Goal: Transaction & Acquisition: Purchase product/service

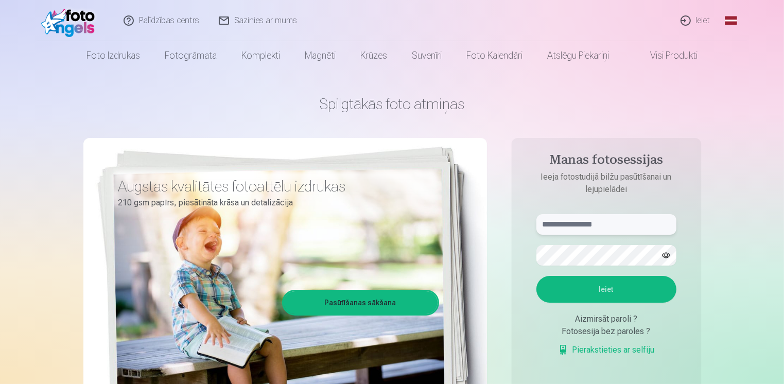
click at [644, 220] on input "text" at bounding box center [606, 224] width 140 height 21
type input "**********"
click at [612, 288] on button "Ieiet" at bounding box center [606, 289] width 140 height 27
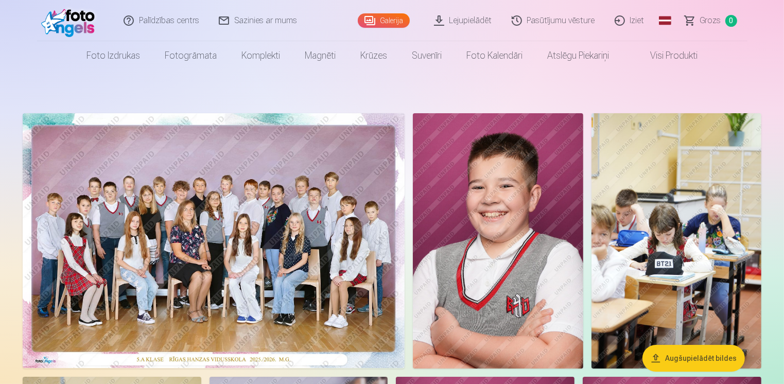
click at [693, 54] on link "Visi produkti" at bounding box center [665, 55] width 89 height 29
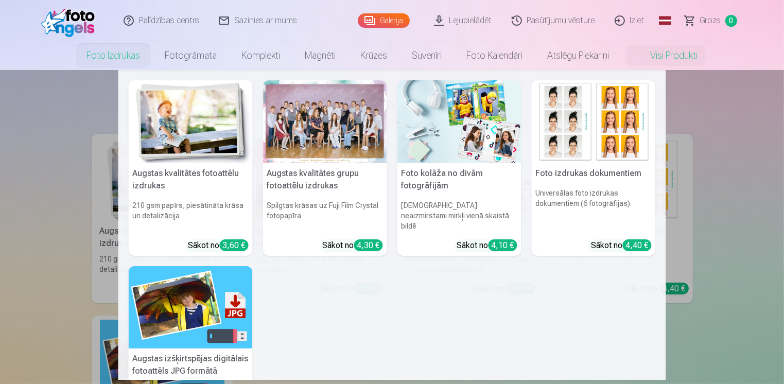
click at [109, 60] on link "Foto izdrukas" at bounding box center [113, 55] width 78 height 29
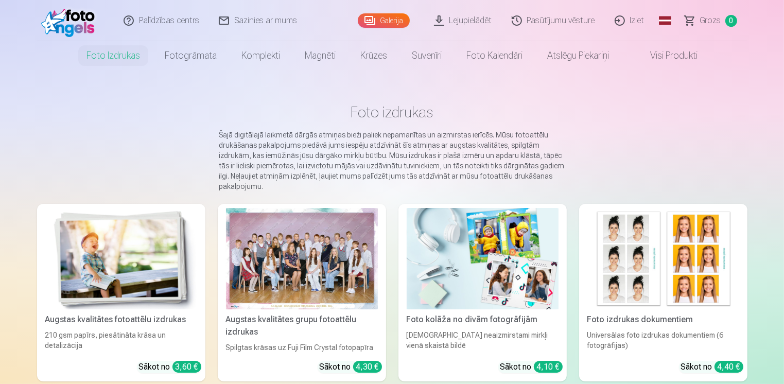
click at [378, 21] on link "Galerija" at bounding box center [384, 20] width 52 height 14
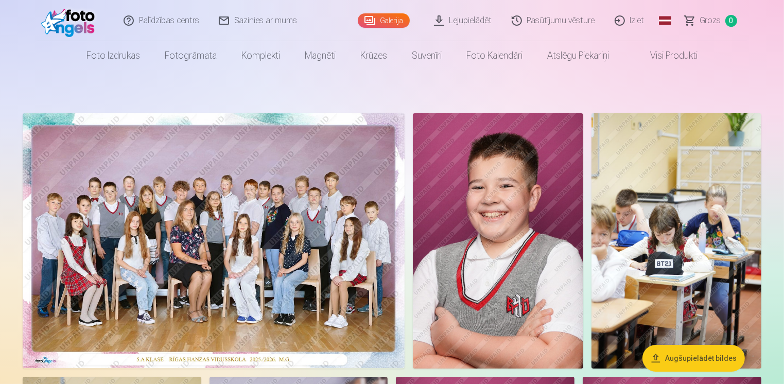
click at [362, 148] on img at bounding box center [214, 240] width 382 height 255
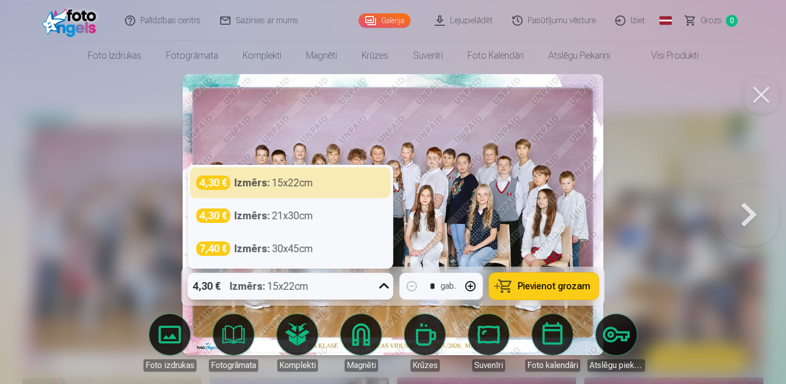
click at [382, 287] on icon at bounding box center [384, 286] width 10 height 6
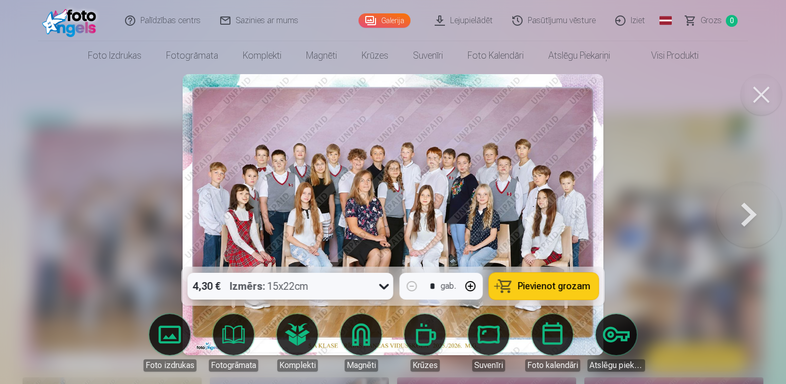
click at [382, 287] on icon at bounding box center [384, 287] width 10 height 6
click at [554, 282] on span "Pievienot grozam" at bounding box center [554, 285] width 73 height 9
click at [746, 221] on button at bounding box center [749, 214] width 66 height 83
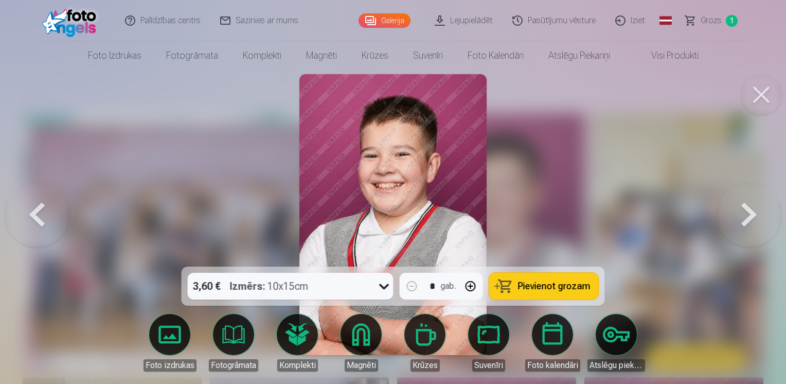
click at [471, 289] on button "button" at bounding box center [470, 286] width 25 height 25
click at [579, 288] on span "Pievienot grozam" at bounding box center [554, 285] width 73 height 9
type input "*"
click at [744, 210] on button at bounding box center [749, 214] width 66 height 83
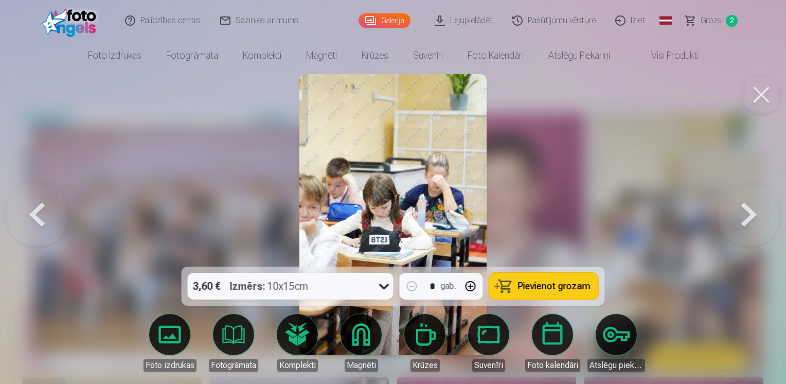
click at [742, 215] on button at bounding box center [749, 214] width 66 height 83
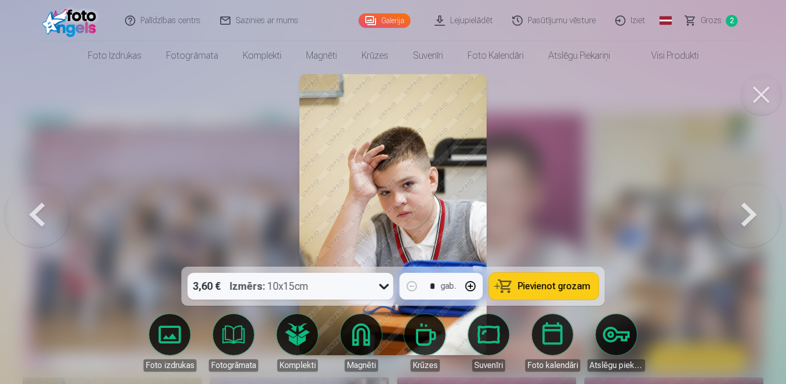
click at [742, 215] on button at bounding box center [749, 214] width 66 height 83
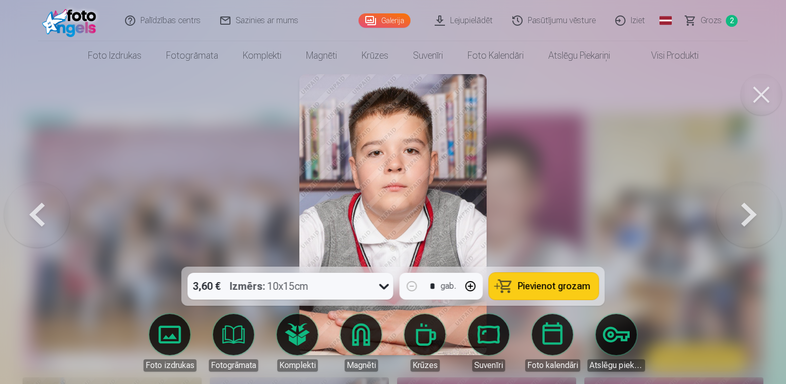
click at [750, 213] on button at bounding box center [749, 214] width 66 height 83
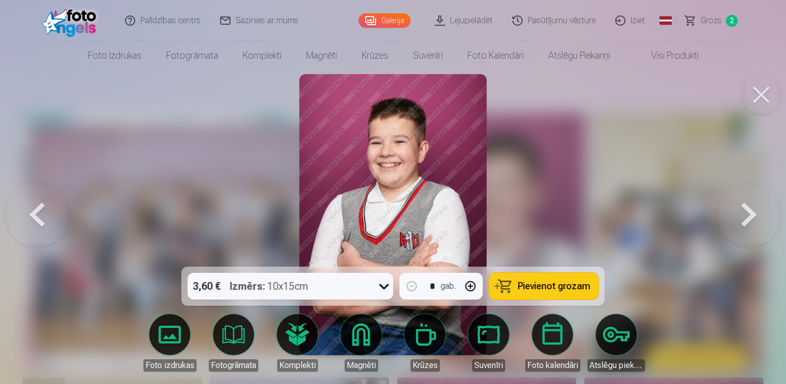
click at [750, 213] on button at bounding box center [749, 214] width 66 height 83
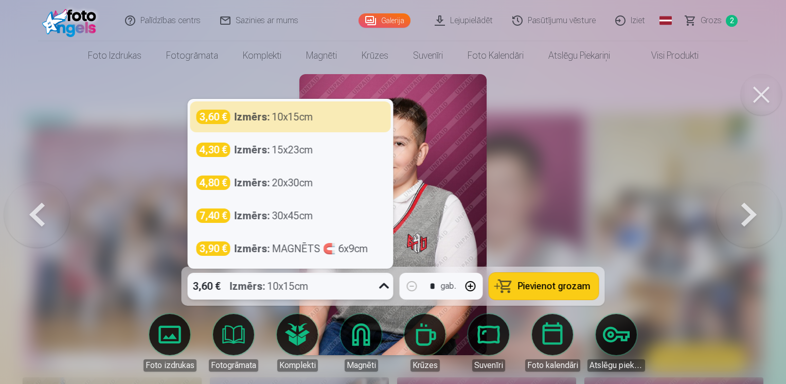
click at [389, 287] on icon at bounding box center [384, 286] width 16 height 16
click at [531, 217] on div at bounding box center [393, 192] width 786 height 384
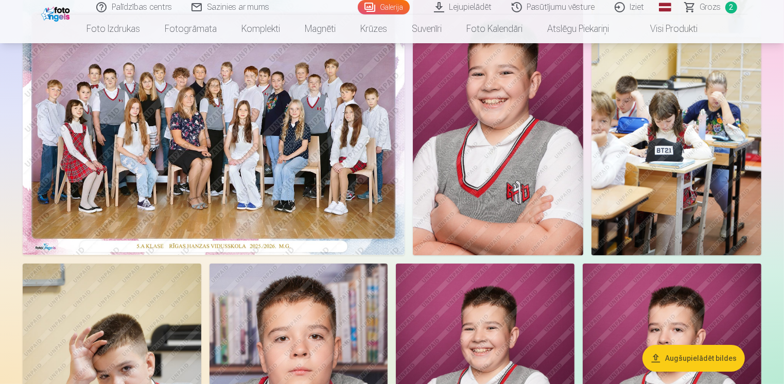
scroll to position [103, 0]
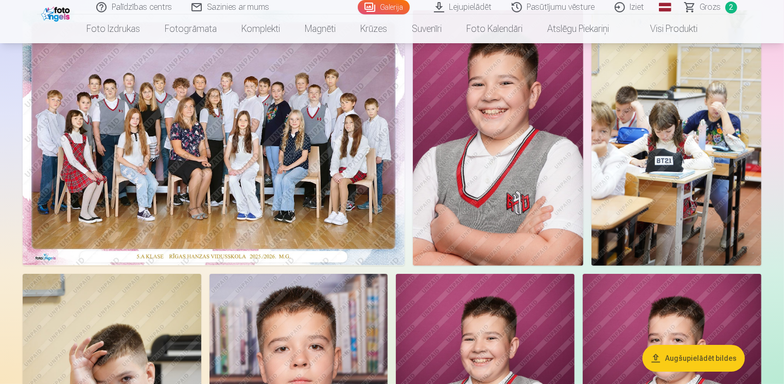
click at [704, 5] on span "Grozs" at bounding box center [710, 7] width 21 height 12
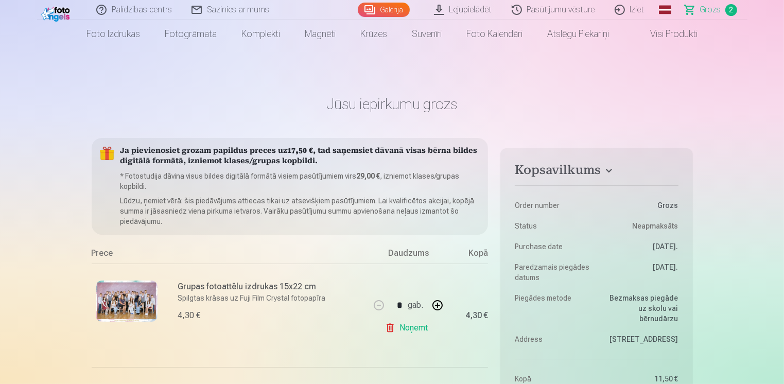
scroll to position [103, 0]
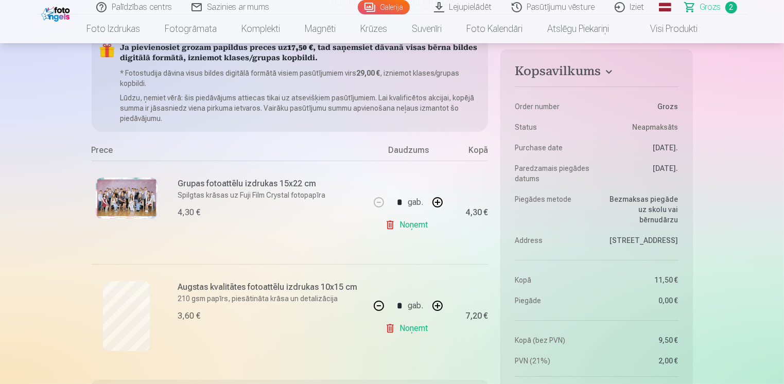
click at [412, 331] on link "Noņemt" at bounding box center [408, 328] width 47 height 21
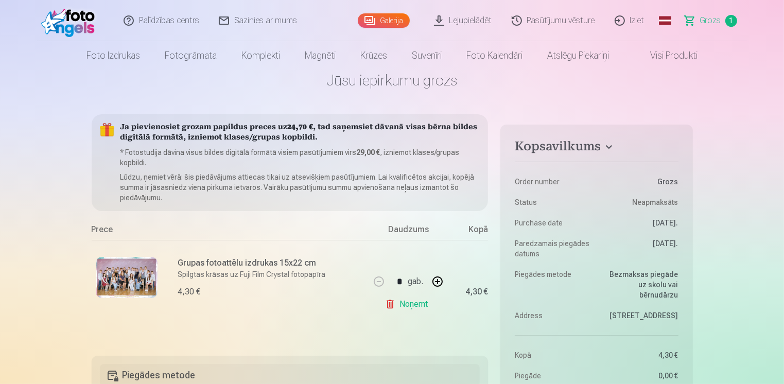
scroll to position [0, 0]
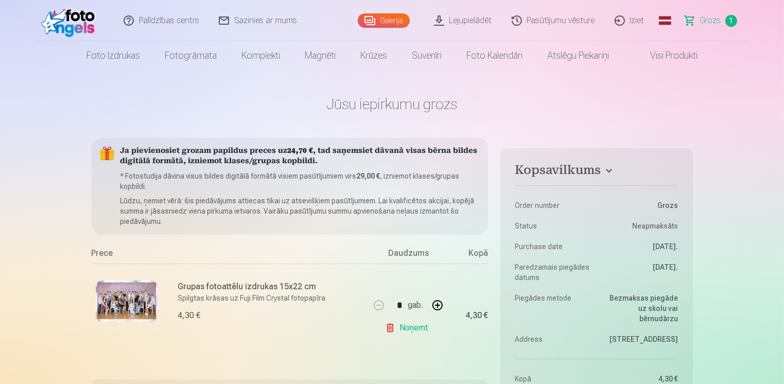
click at [383, 22] on link "Galerija" at bounding box center [384, 20] width 52 height 14
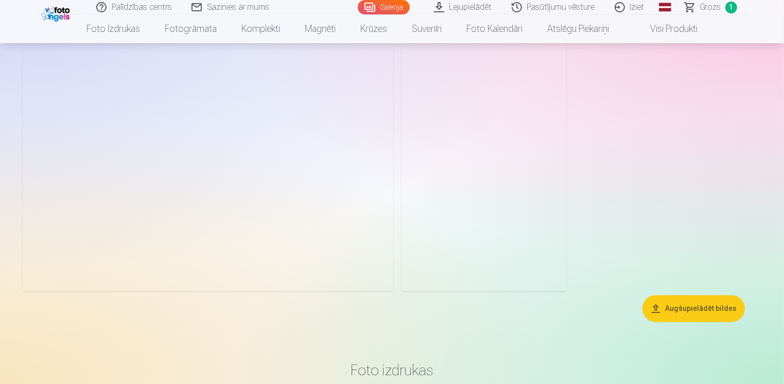
scroll to position [2058, 0]
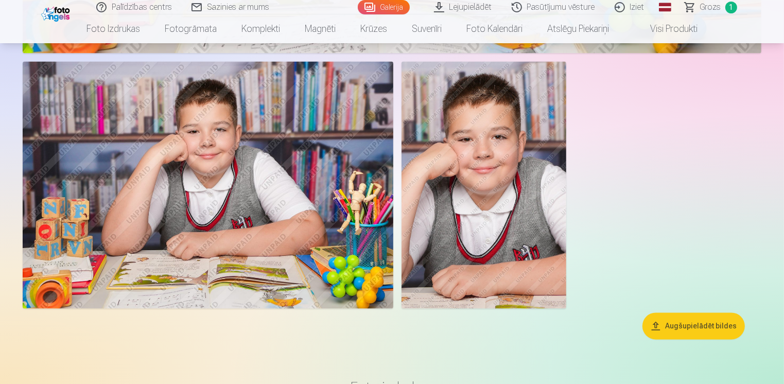
click at [270, 183] on img at bounding box center [208, 184] width 370 height 247
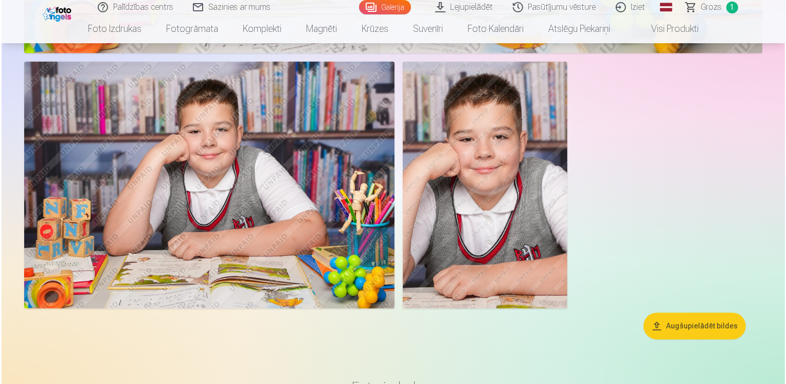
scroll to position [2063, 0]
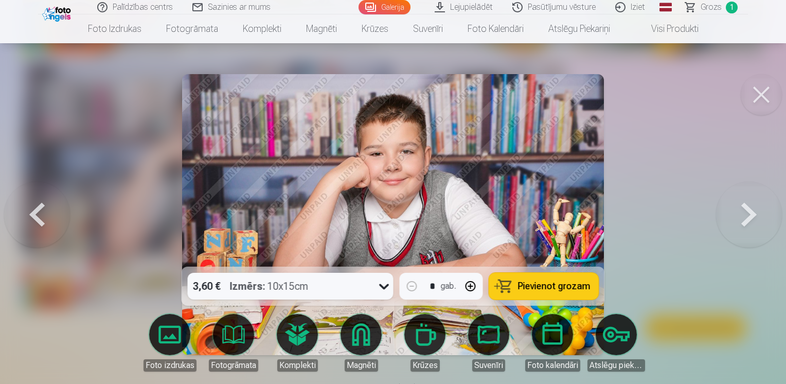
click at [472, 287] on button "button" at bounding box center [470, 286] width 25 height 25
click at [541, 287] on span "Pievienot grozam" at bounding box center [554, 285] width 73 height 9
click at [747, 211] on button at bounding box center [749, 214] width 66 height 83
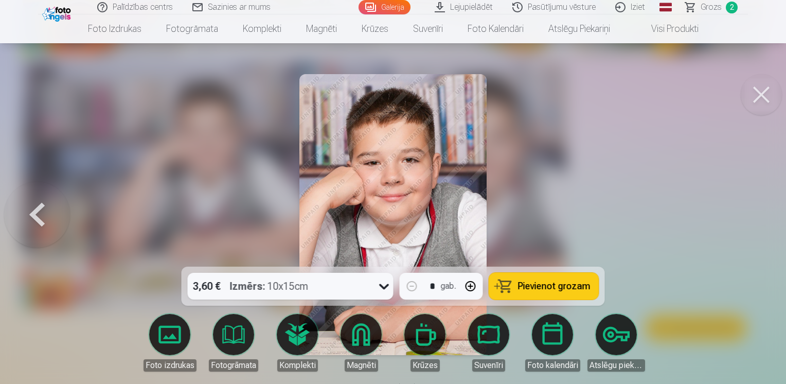
click at [35, 211] on button at bounding box center [37, 214] width 66 height 83
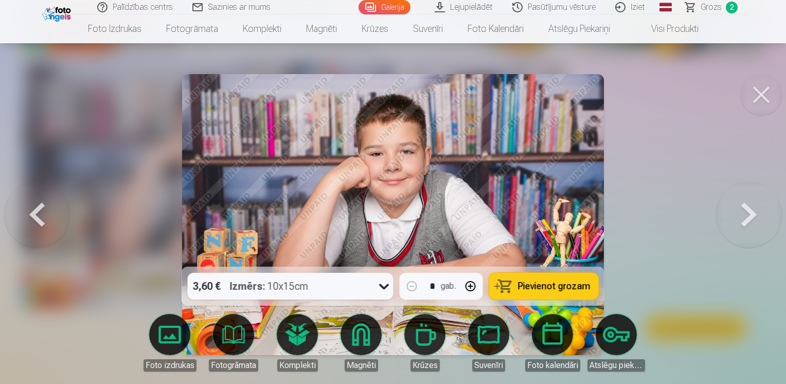
click at [35, 211] on button at bounding box center [37, 214] width 66 height 83
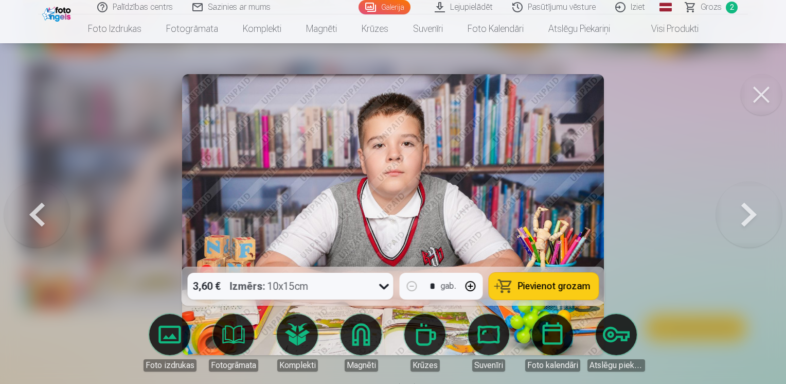
click at [35, 211] on button at bounding box center [37, 214] width 66 height 83
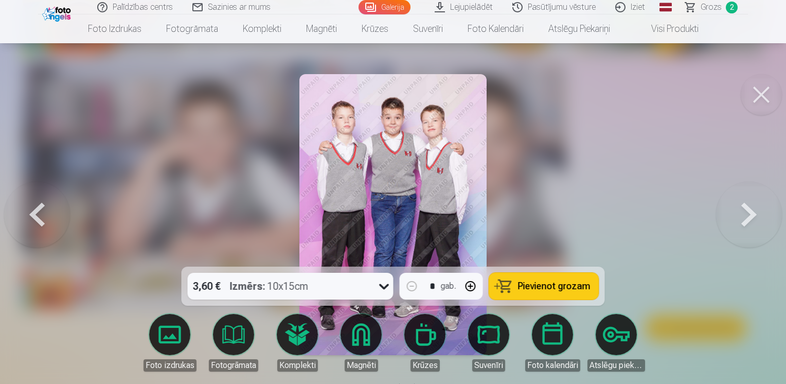
click at [553, 288] on span "Pievienot grozam" at bounding box center [554, 285] width 73 height 9
click at [34, 214] on button at bounding box center [37, 214] width 66 height 83
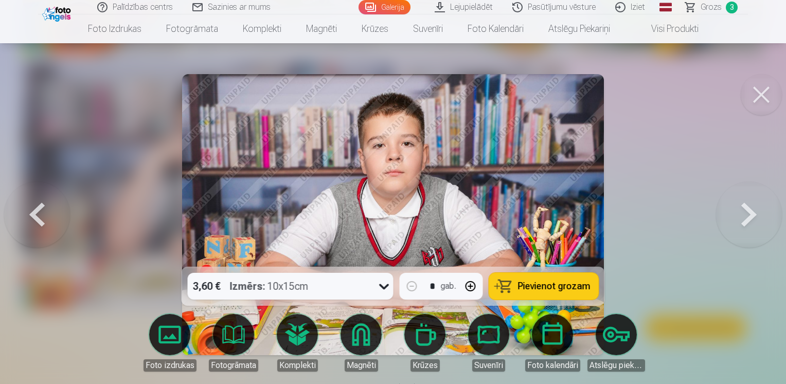
click at [34, 214] on button at bounding box center [37, 214] width 66 height 83
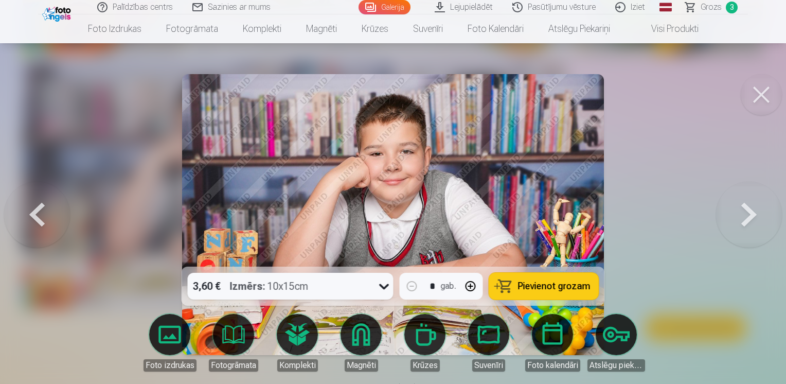
click at [33, 214] on button at bounding box center [37, 214] width 66 height 83
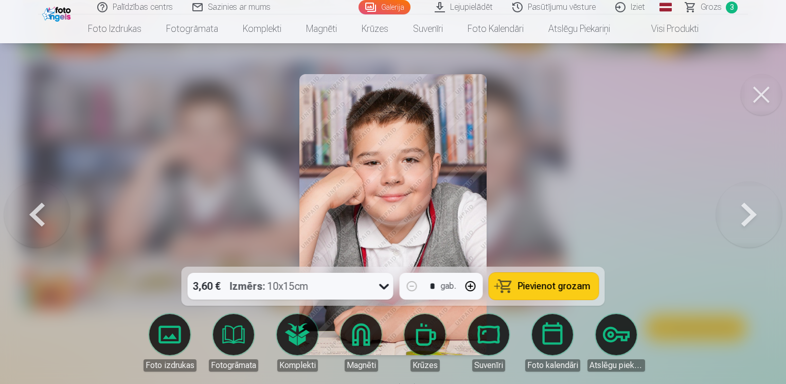
click at [33, 214] on button at bounding box center [37, 214] width 66 height 83
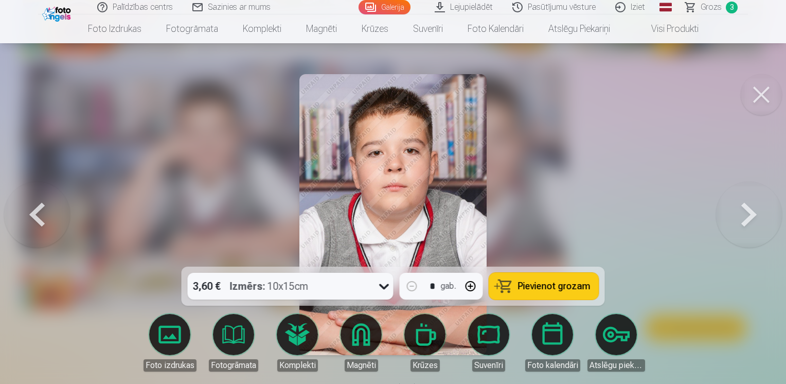
click at [33, 214] on button at bounding box center [37, 214] width 66 height 83
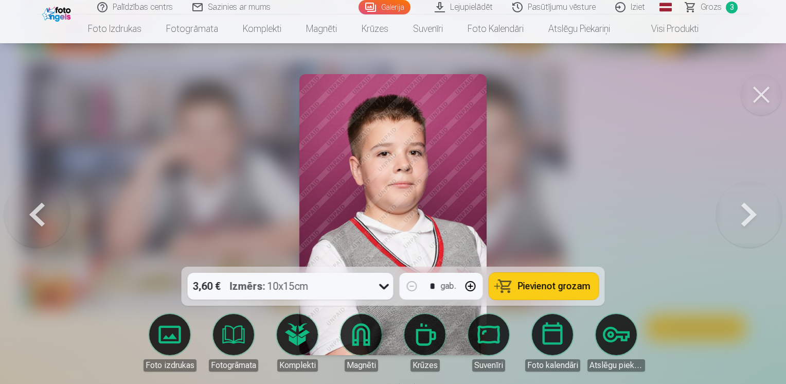
click at [33, 214] on button at bounding box center [37, 214] width 66 height 83
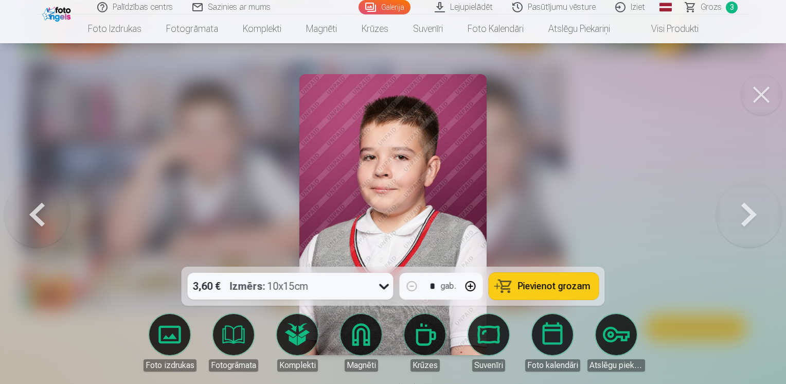
click at [30, 213] on button at bounding box center [37, 214] width 66 height 83
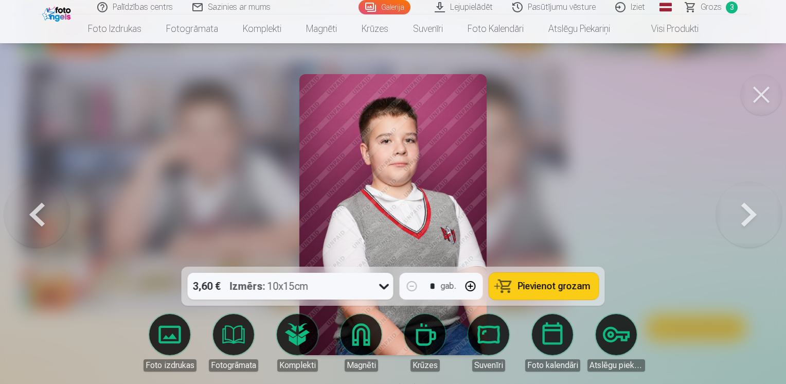
click at [30, 213] on button at bounding box center [37, 214] width 66 height 83
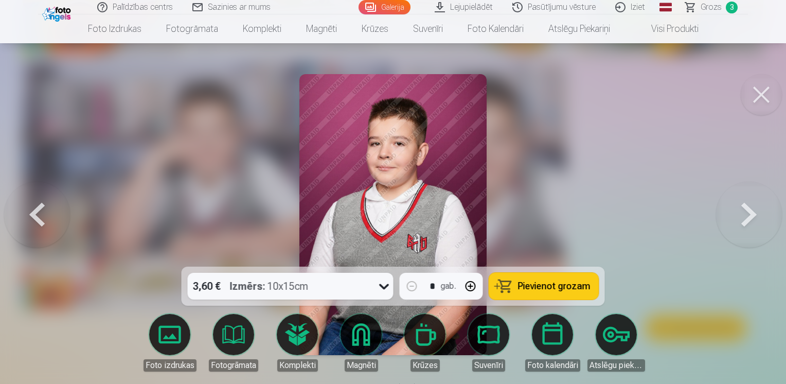
click at [30, 213] on button at bounding box center [37, 214] width 66 height 83
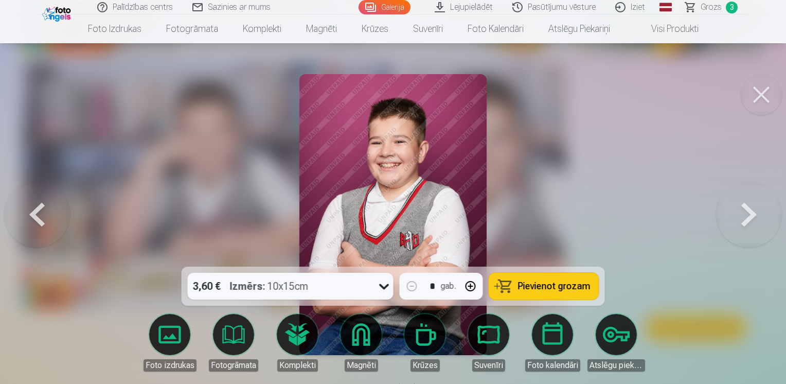
click at [475, 287] on button "button" at bounding box center [470, 286] width 25 height 25
click at [529, 289] on span "Pievienot grozam" at bounding box center [554, 285] width 73 height 9
type input "*"
click at [37, 214] on button at bounding box center [37, 214] width 66 height 83
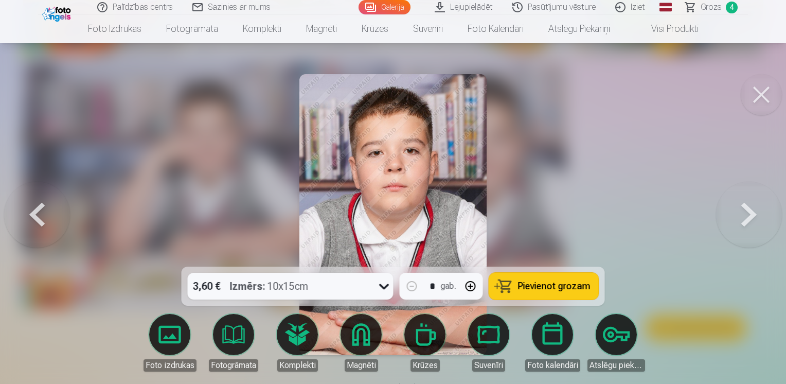
click at [37, 214] on button at bounding box center [37, 214] width 66 height 83
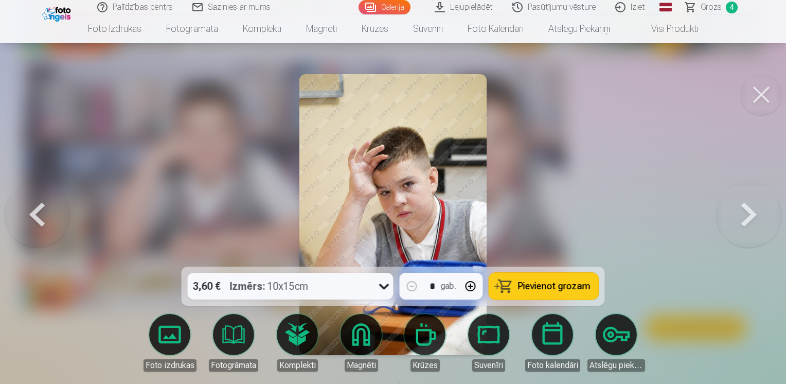
click at [37, 214] on button at bounding box center [37, 214] width 66 height 83
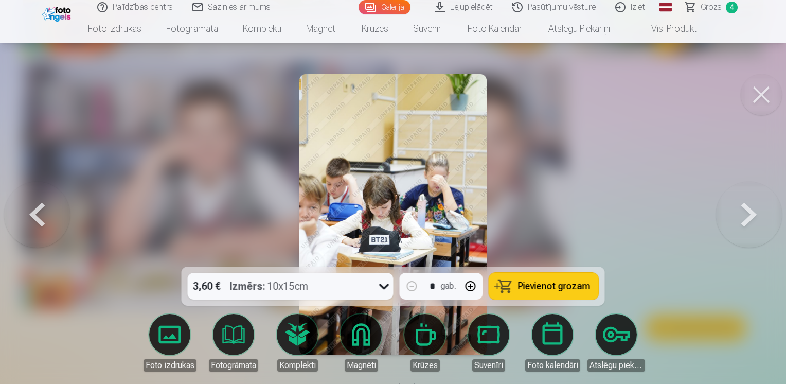
click at [37, 214] on button at bounding box center [37, 214] width 66 height 83
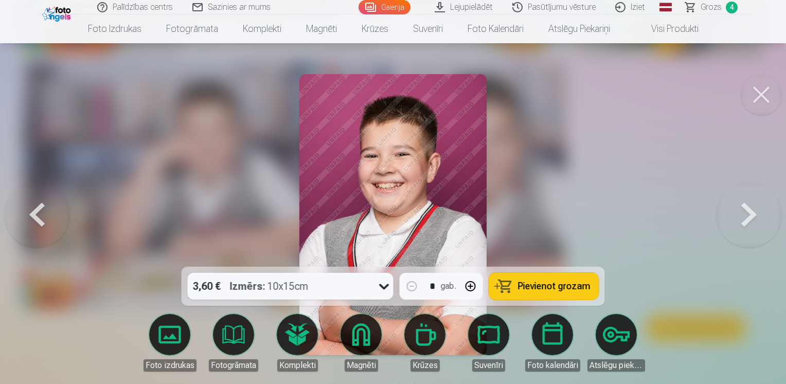
click at [37, 214] on button at bounding box center [37, 214] width 66 height 83
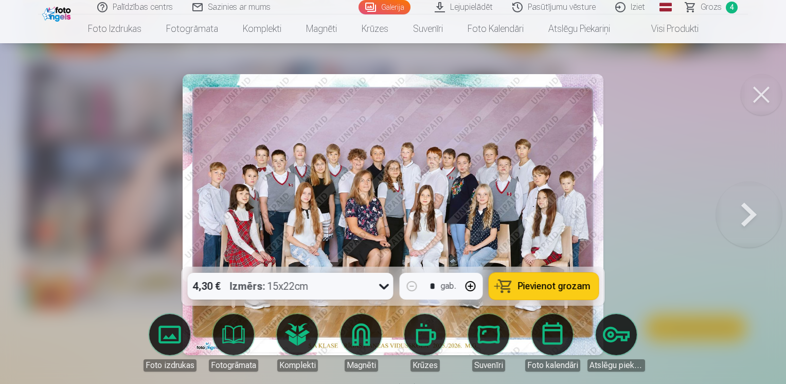
click at [770, 92] on button at bounding box center [761, 94] width 41 height 41
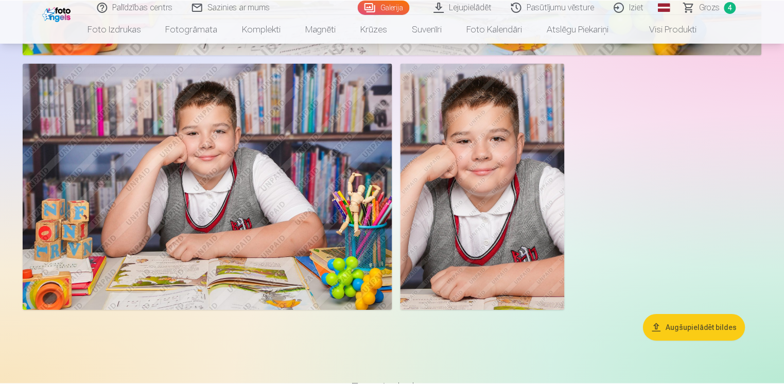
scroll to position [2058, 0]
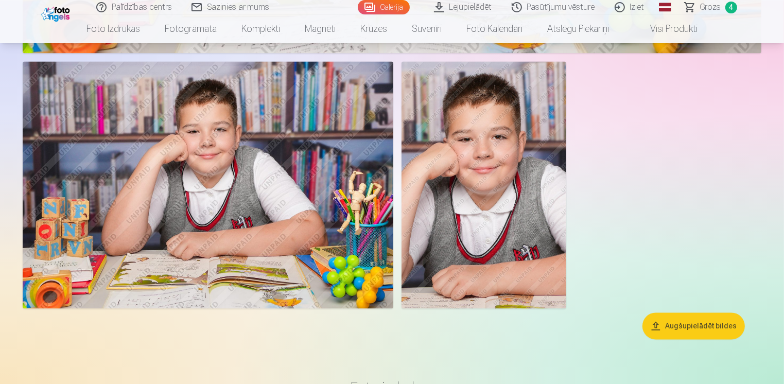
click at [702, 9] on span "Grozs" at bounding box center [710, 7] width 21 height 12
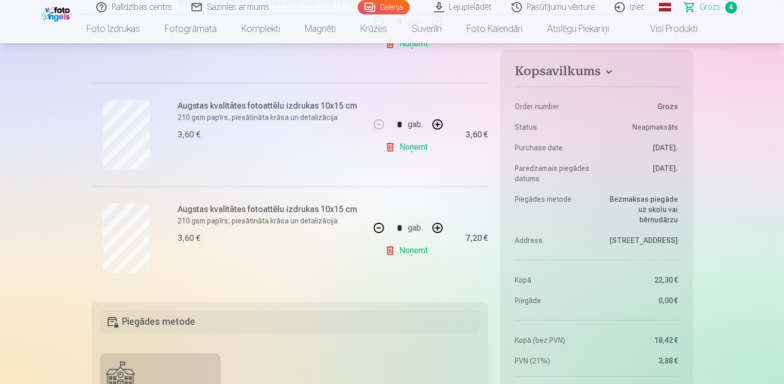
scroll to position [257, 0]
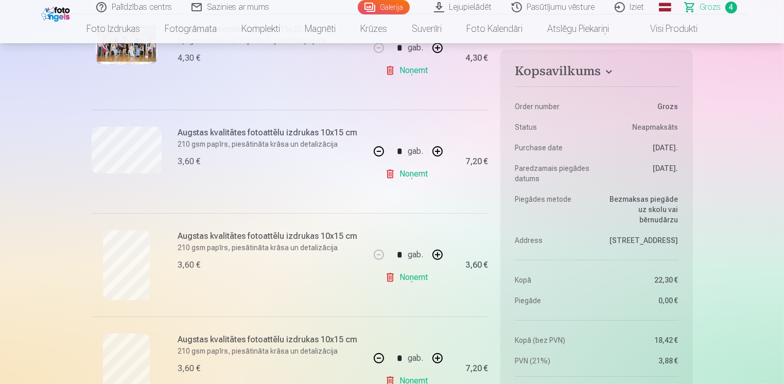
click at [396, 4] on link "Galerija" at bounding box center [384, 7] width 52 height 14
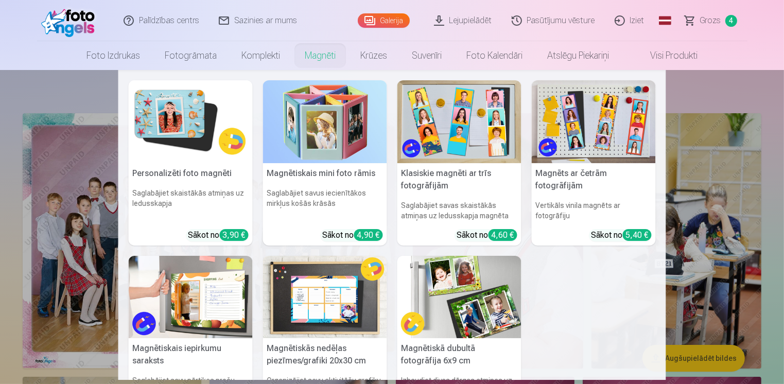
click at [463, 120] on img at bounding box center [459, 121] width 124 height 83
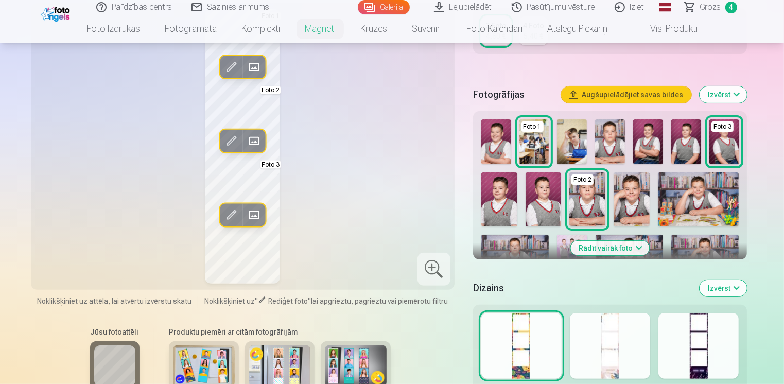
scroll to position [412, 0]
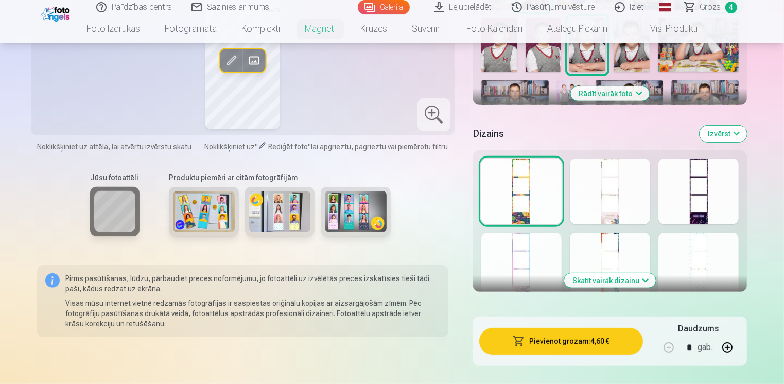
click at [646, 278] on button "Skatīt vairāk dizainu" at bounding box center [610, 280] width 92 height 14
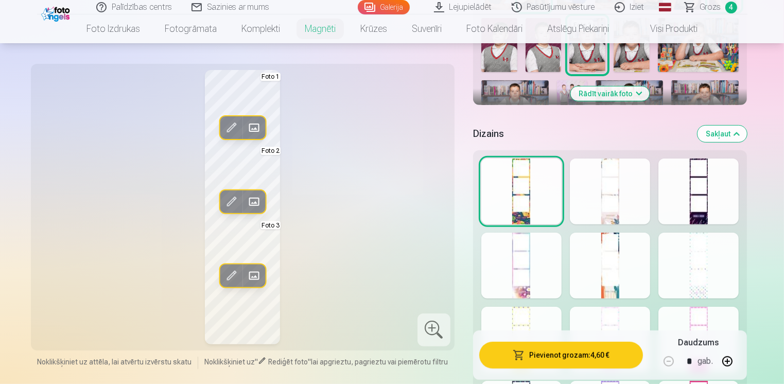
click at [700, 279] on div at bounding box center [698, 266] width 80 height 66
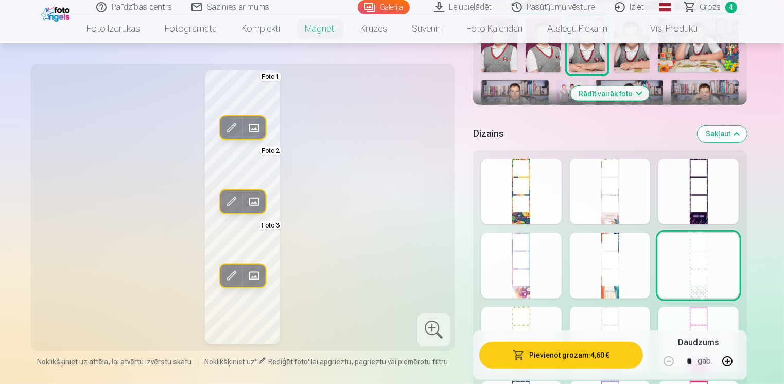
click at [697, 201] on div at bounding box center [698, 191] width 80 height 66
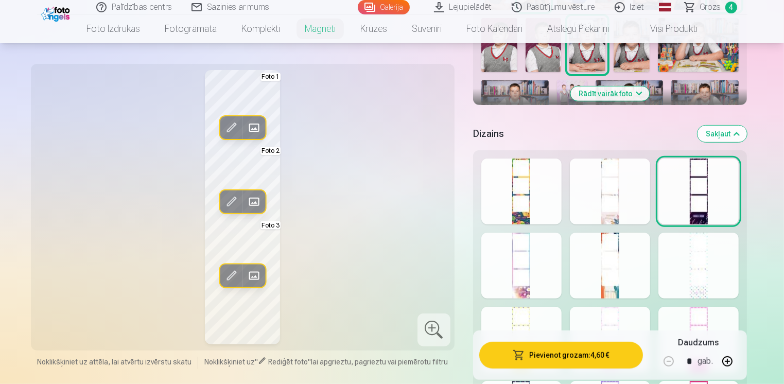
click at [610, 204] on div at bounding box center [610, 191] width 80 height 66
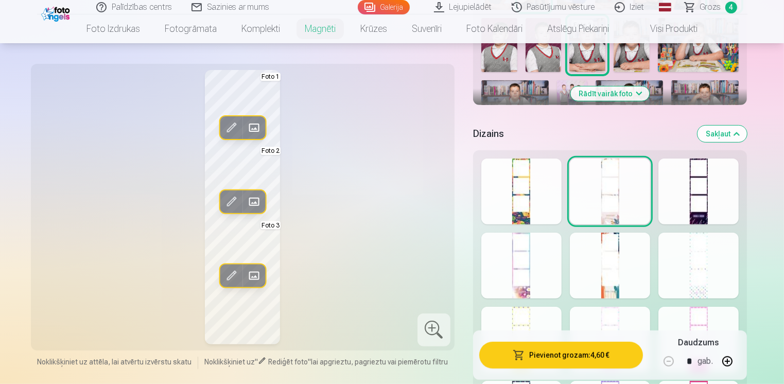
click at [538, 197] on div at bounding box center [521, 191] width 80 height 66
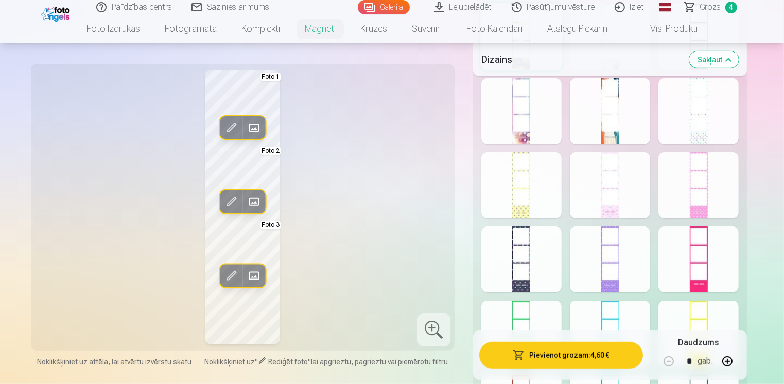
scroll to position [617, 0]
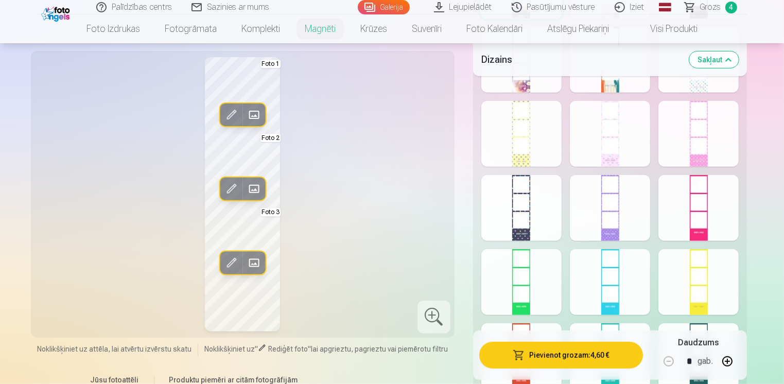
click at [511, 211] on div at bounding box center [521, 208] width 80 height 66
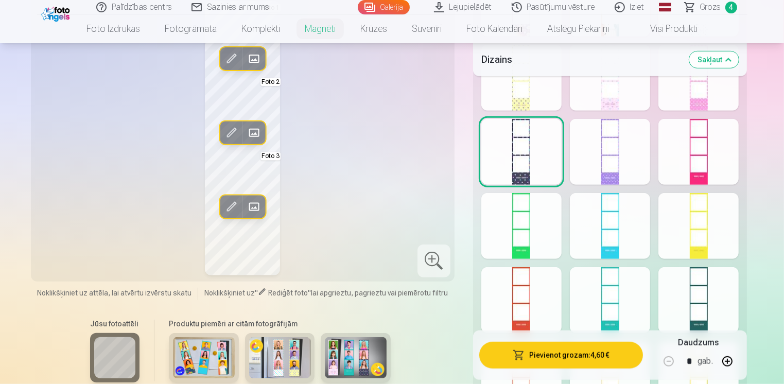
scroll to position [772, 0]
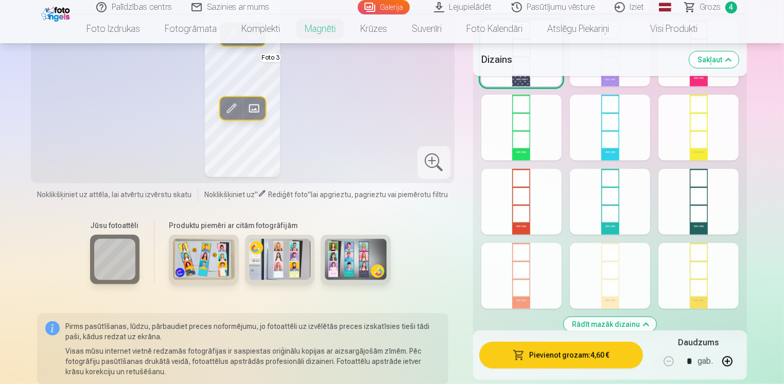
click at [688, 217] on div at bounding box center [698, 202] width 80 height 66
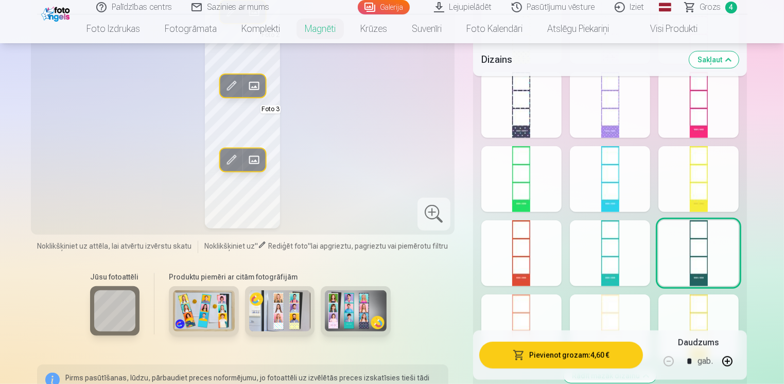
scroll to position [566, 0]
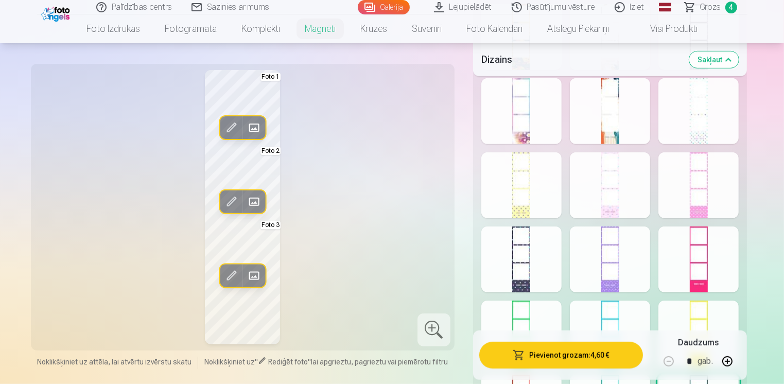
click at [232, 129] on span at bounding box center [231, 127] width 16 height 16
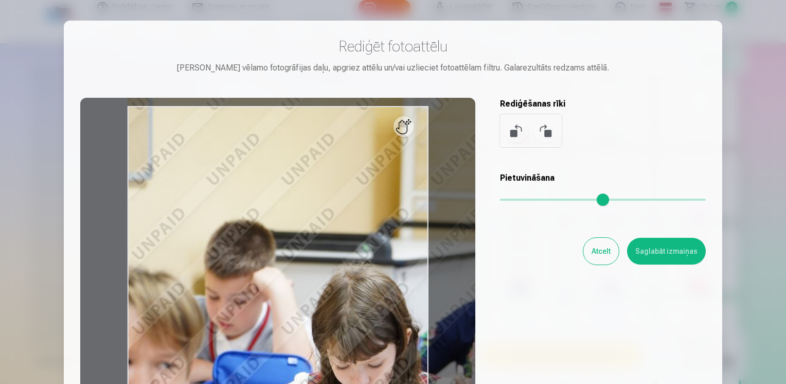
type input "*"
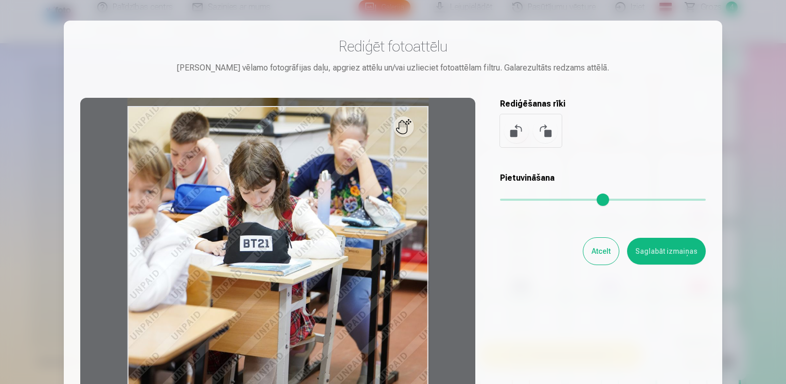
click at [505, 201] on input "range" at bounding box center [603, 200] width 206 height 2
click at [616, 254] on button "Atcelt" at bounding box center [602, 251] width 36 height 27
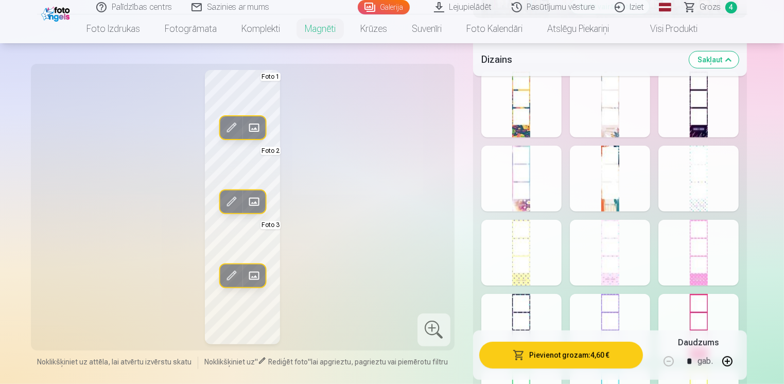
scroll to position [463, 0]
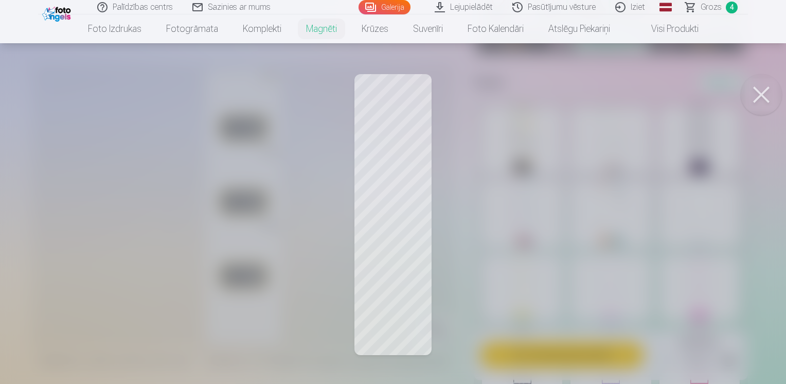
click at [757, 92] on button at bounding box center [761, 94] width 41 height 41
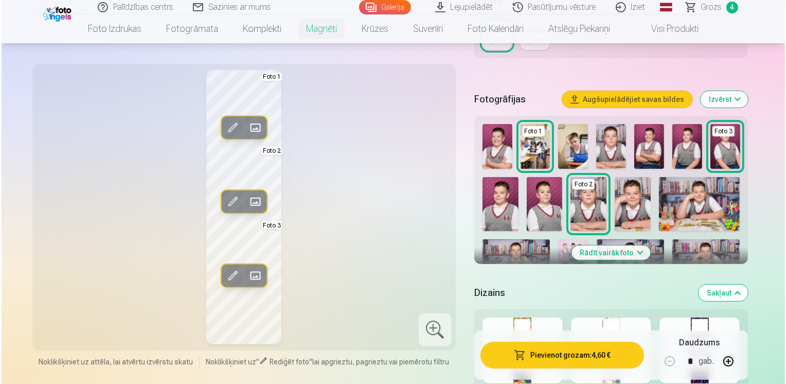
scroll to position [206, 0]
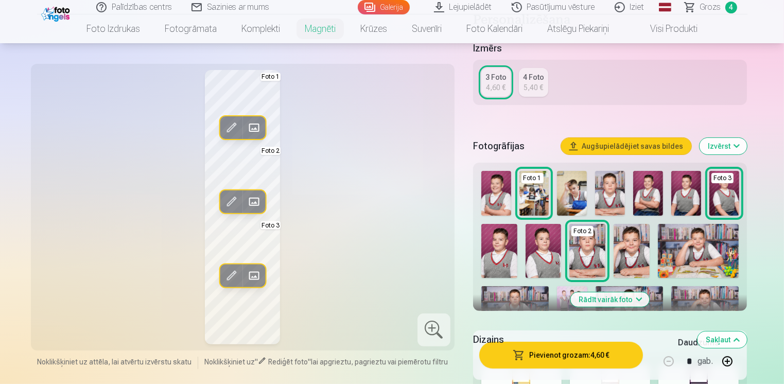
click at [564, 185] on img at bounding box center [572, 193] width 30 height 45
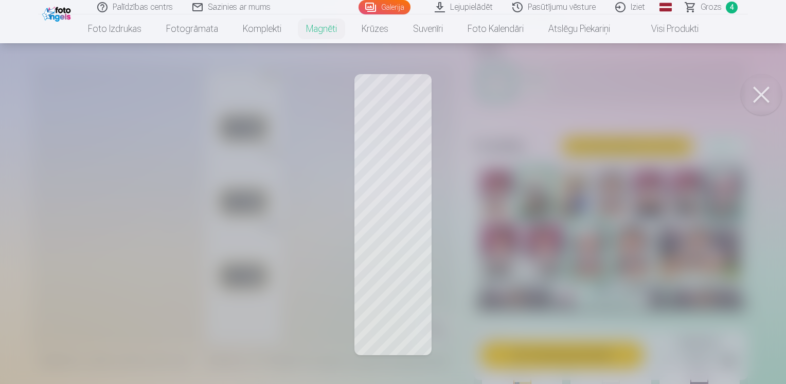
click at [390, 112] on div at bounding box center [393, 192] width 786 height 384
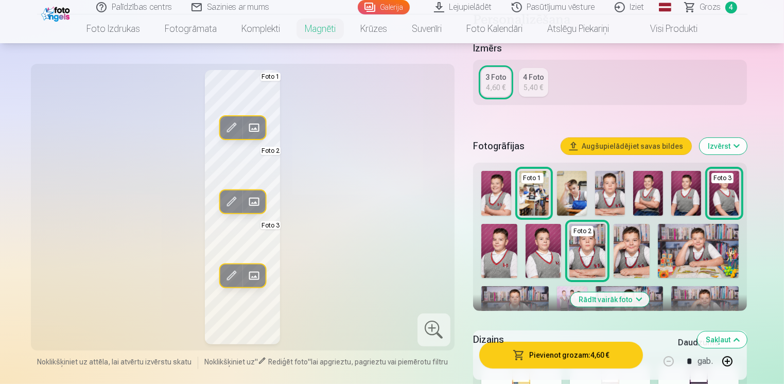
click at [235, 274] on span at bounding box center [231, 276] width 16 height 16
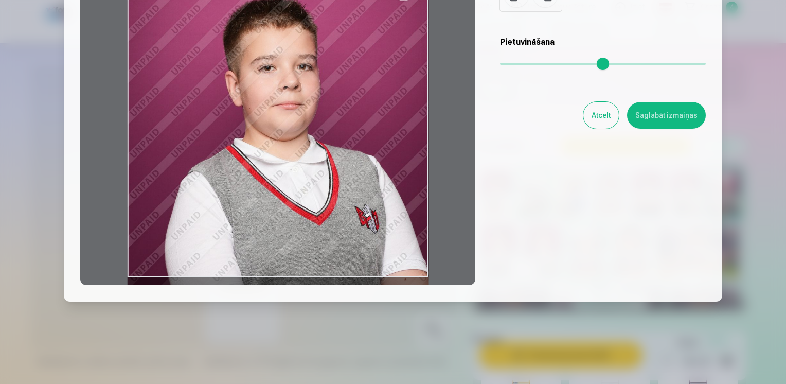
scroll to position [0, 0]
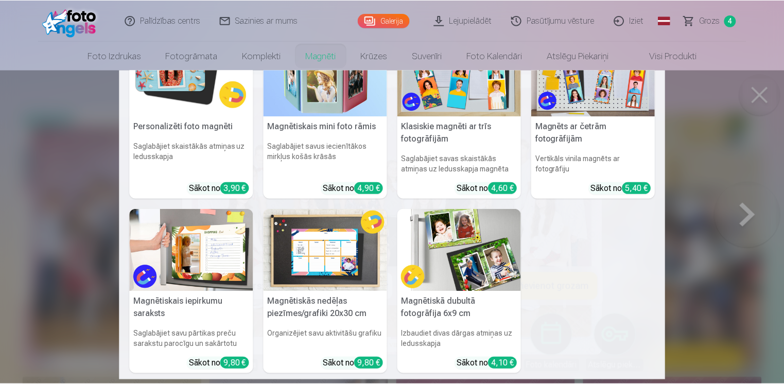
scroll to position [51, 0]
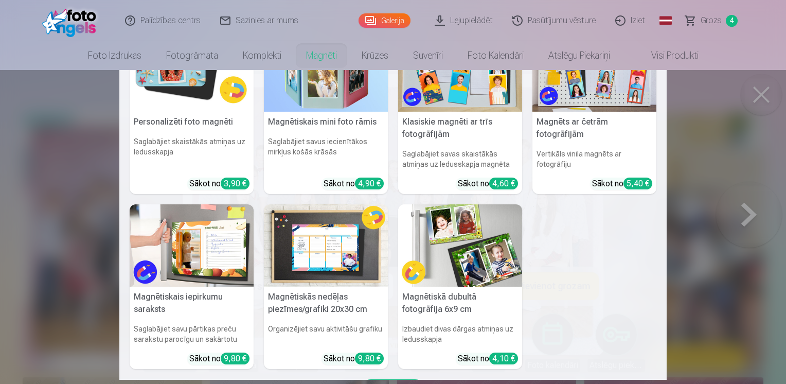
click at [503, 257] on img at bounding box center [460, 245] width 124 height 83
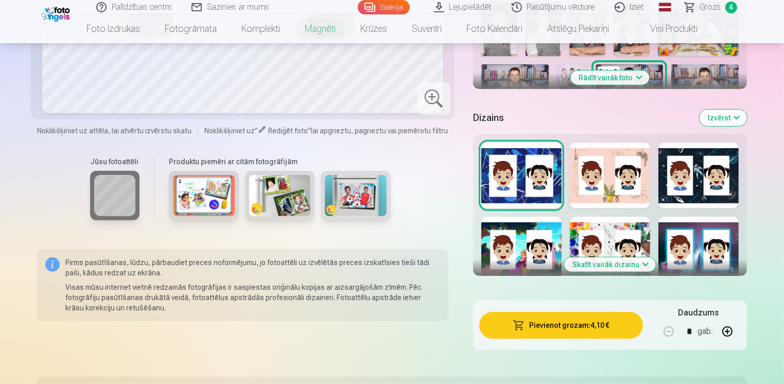
scroll to position [463, 0]
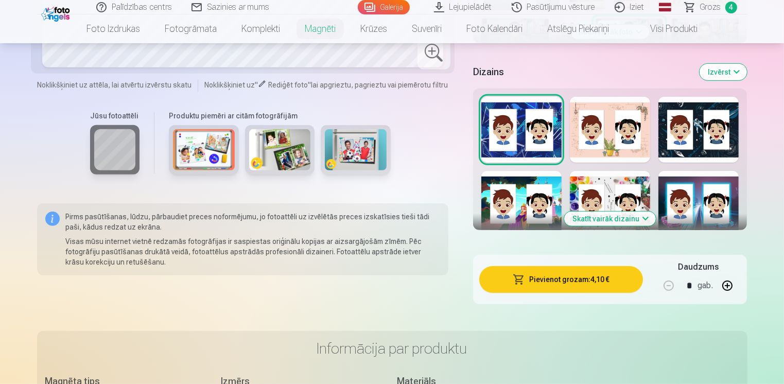
click at [613, 217] on button "Skatīt vairāk dizainu" at bounding box center [610, 218] width 92 height 14
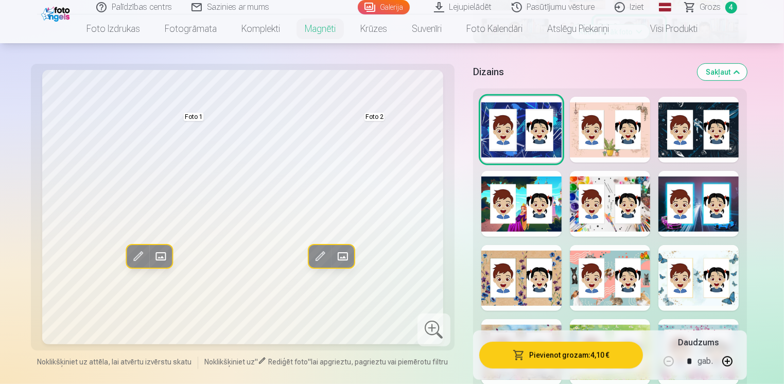
click at [692, 143] on div at bounding box center [698, 130] width 80 height 66
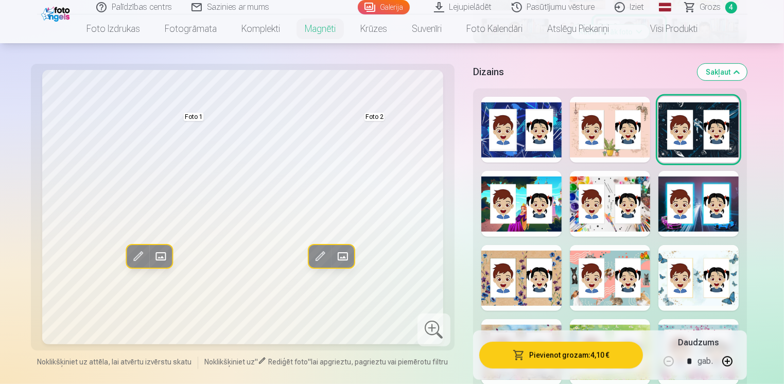
click at [703, 228] on div at bounding box center [698, 204] width 80 height 66
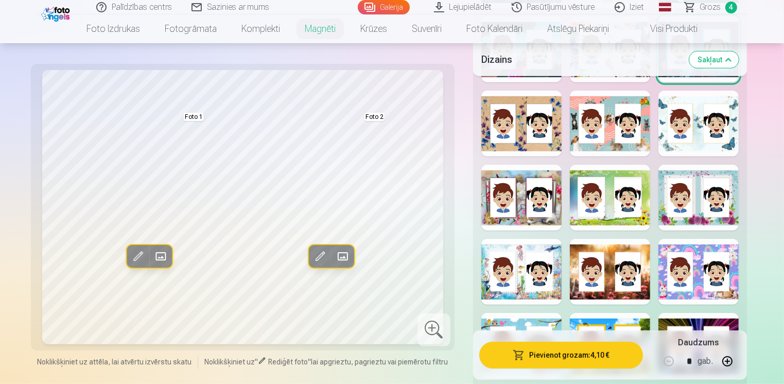
scroll to position [720, 0]
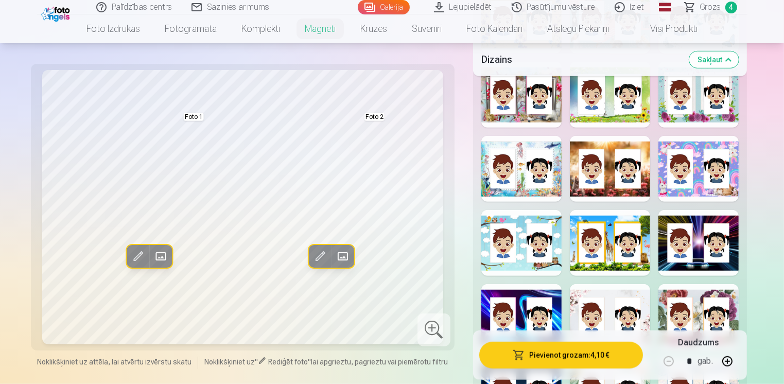
click at [610, 156] on div at bounding box center [610, 169] width 80 height 66
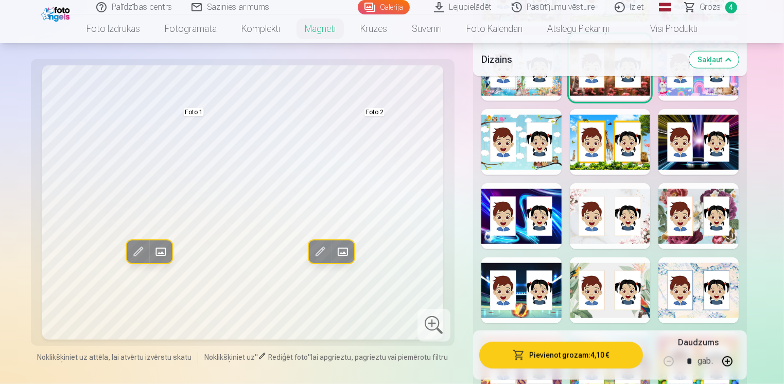
scroll to position [823, 0]
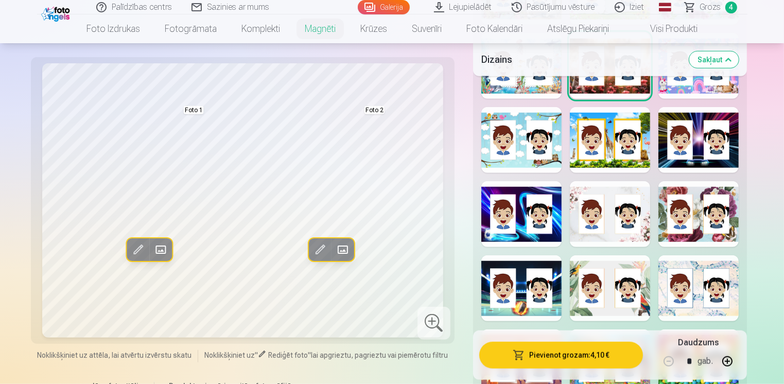
click at [522, 291] on div at bounding box center [521, 288] width 80 height 66
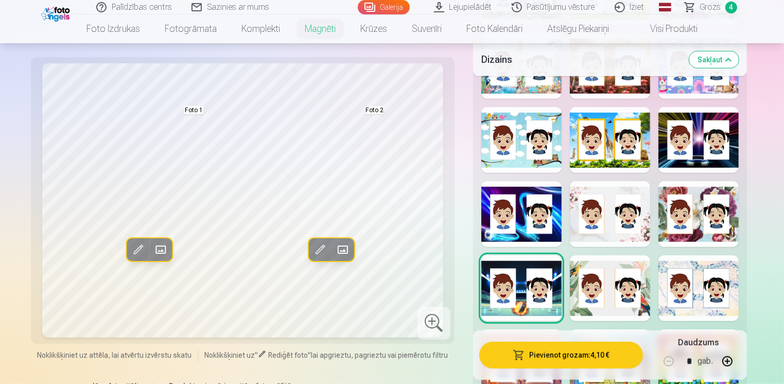
click at [517, 223] on div at bounding box center [521, 214] width 80 height 66
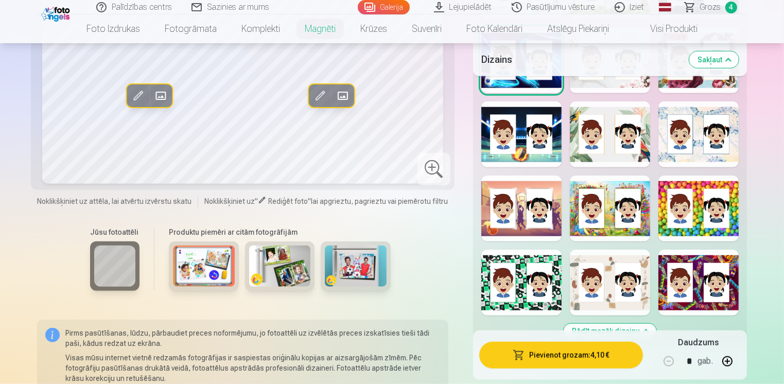
scroll to position [978, 0]
click at [520, 277] on div at bounding box center [521, 282] width 80 height 66
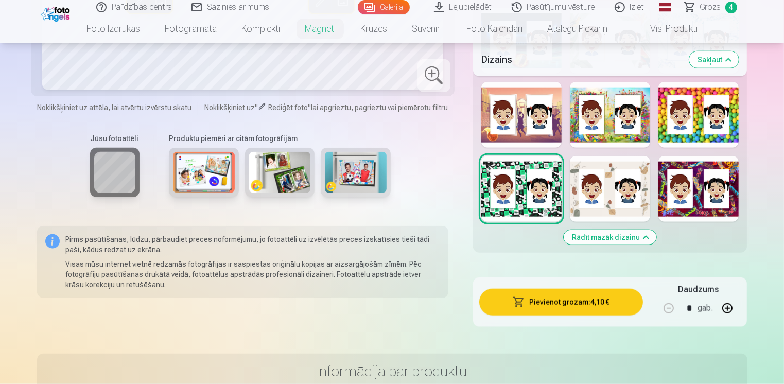
scroll to position [1081, 0]
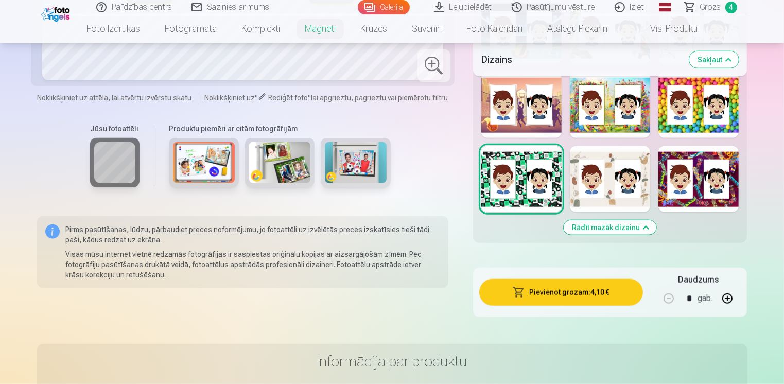
click at [613, 232] on button "Rādīt mazāk dizainu" at bounding box center [609, 227] width 93 height 14
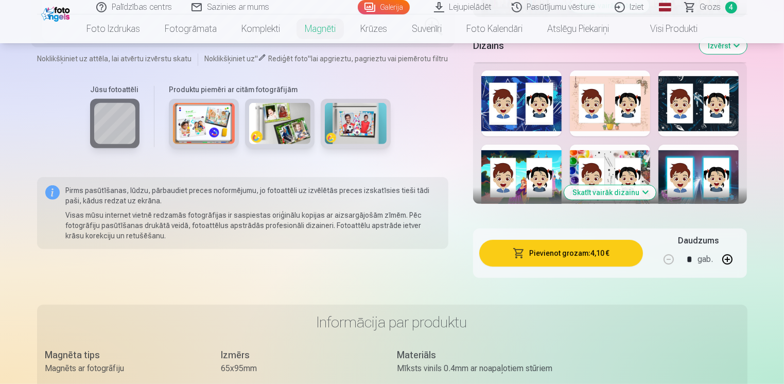
scroll to position [420, 0]
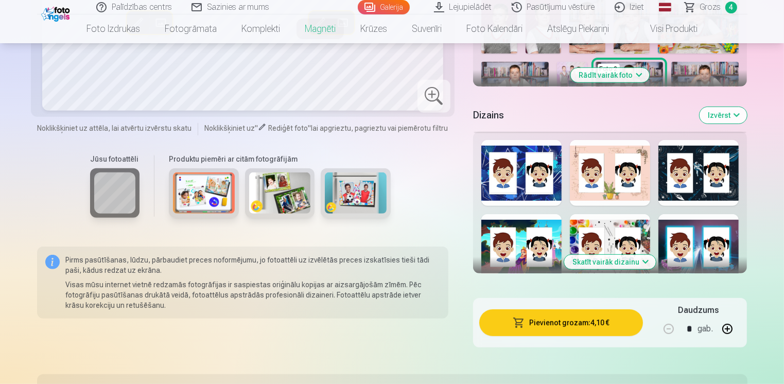
click at [613, 189] on div at bounding box center [610, 173] width 80 height 66
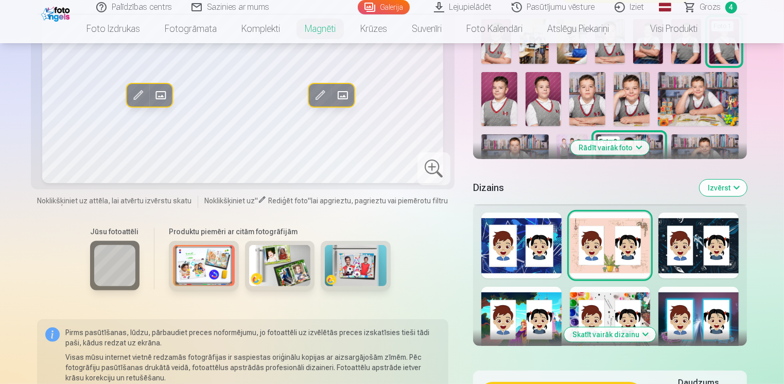
scroll to position [368, 0]
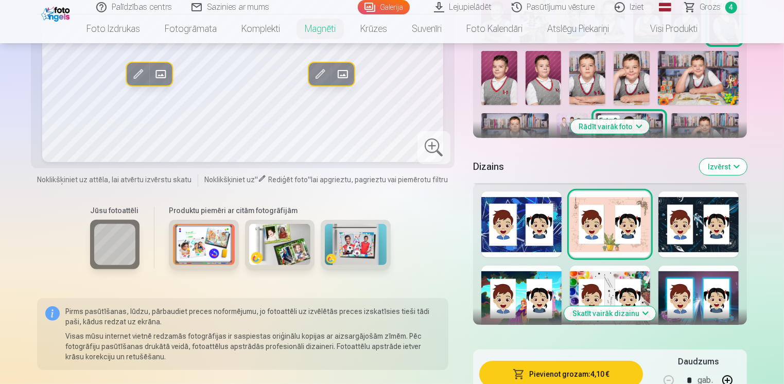
click at [694, 232] on div at bounding box center [698, 224] width 80 height 66
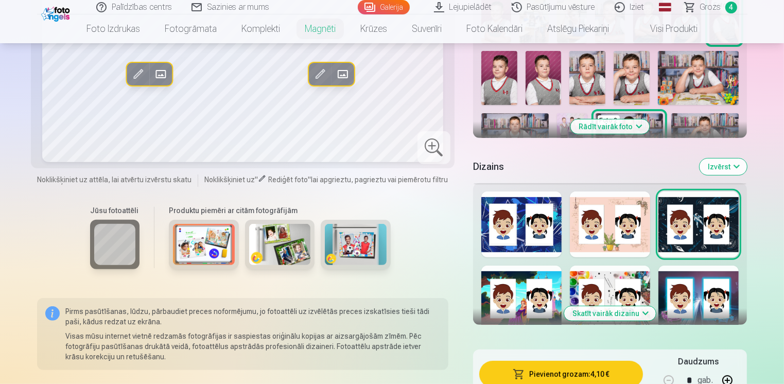
scroll to position [317, 0]
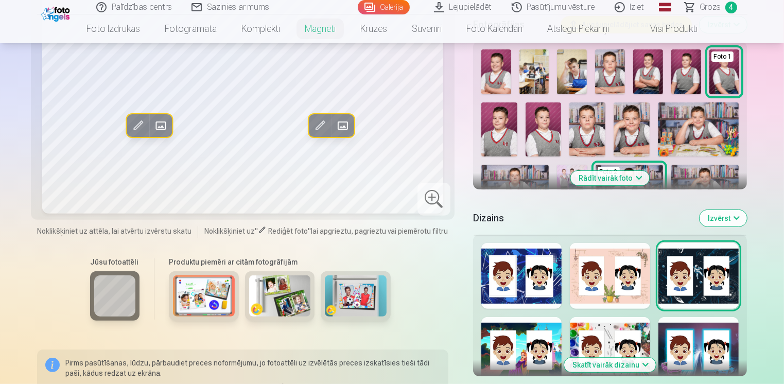
click at [643, 176] on button "Rādīt vairāk foto" at bounding box center [610, 178] width 79 height 14
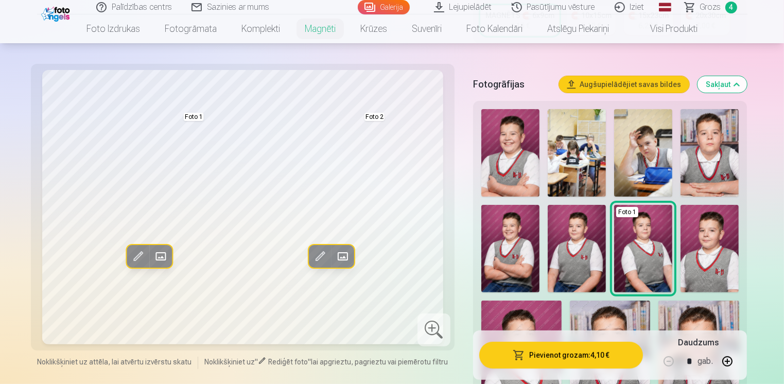
scroll to position [266, 0]
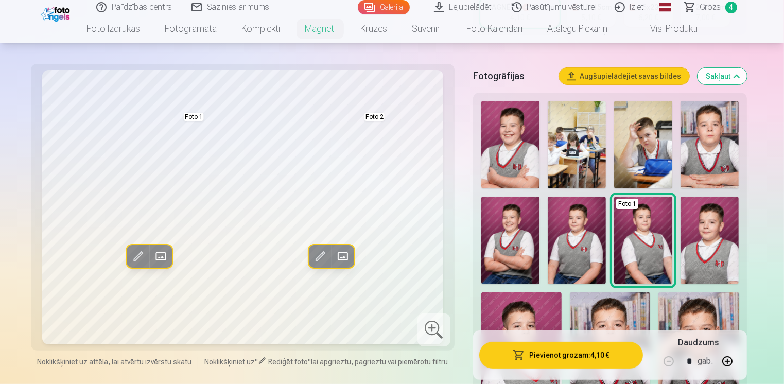
click at [511, 153] on img at bounding box center [510, 144] width 58 height 87
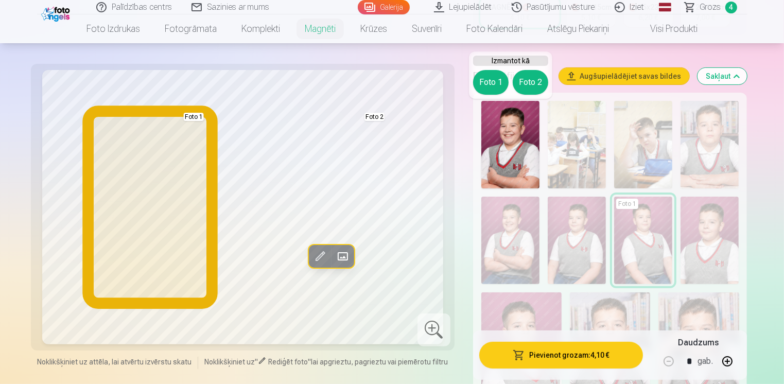
click at [492, 84] on button "Foto 1" at bounding box center [491, 82] width 36 height 25
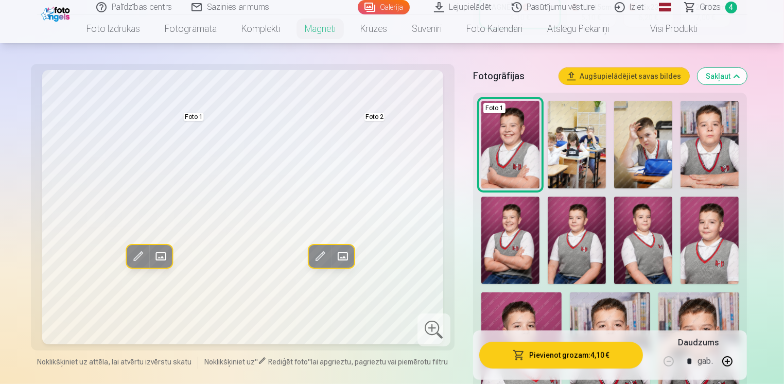
click at [511, 144] on img at bounding box center [510, 144] width 58 height 87
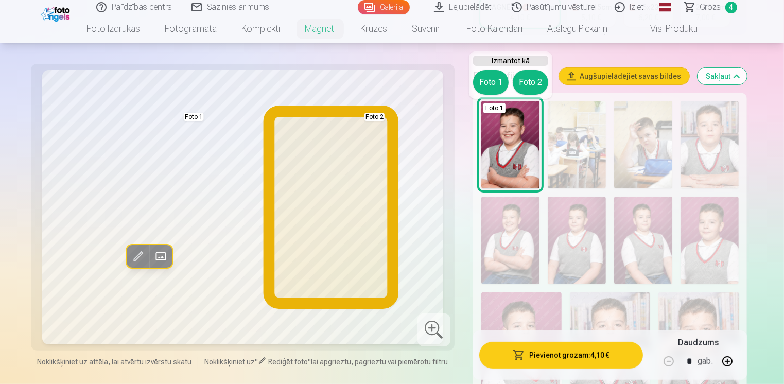
click at [531, 84] on button "Foto 2" at bounding box center [530, 82] width 36 height 25
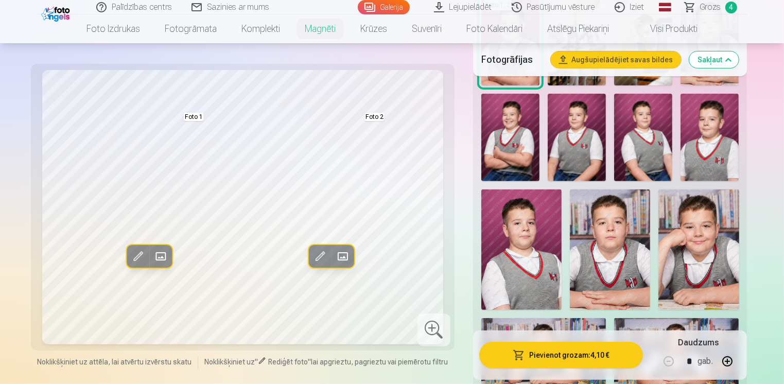
scroll to position [420, 0]
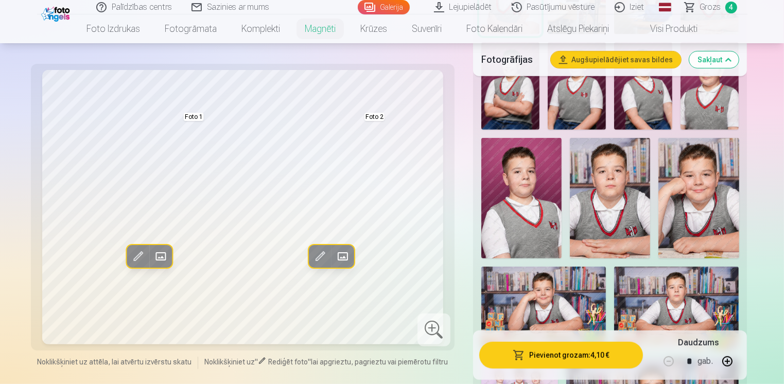
click at [712, 209] on img at bounding box center [698, 198] width 80 height 120
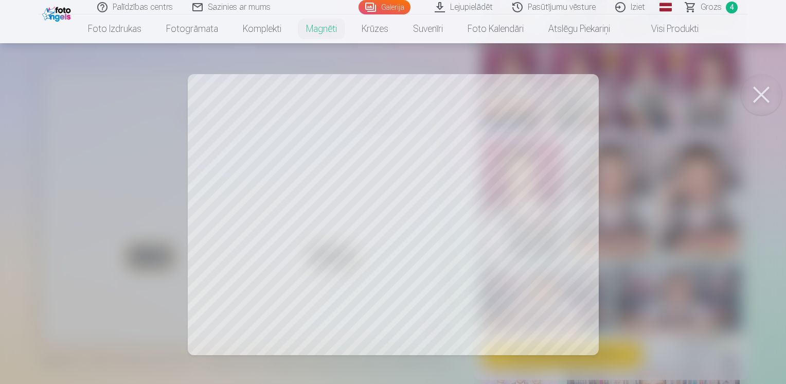
click at [758, 94] on button at bounding box center [761, 94] width 41 height 41
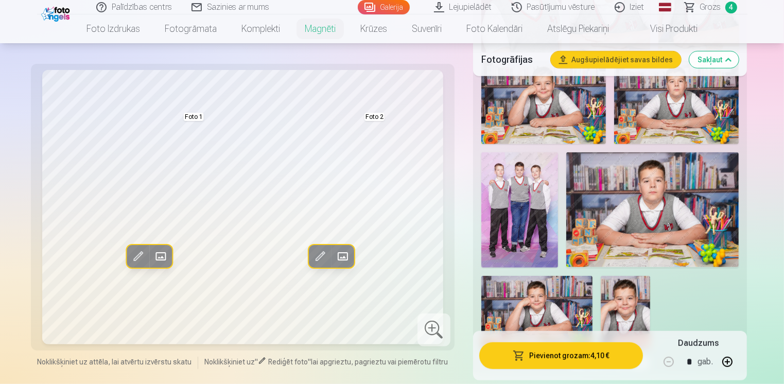
scroll to position [729, 0]
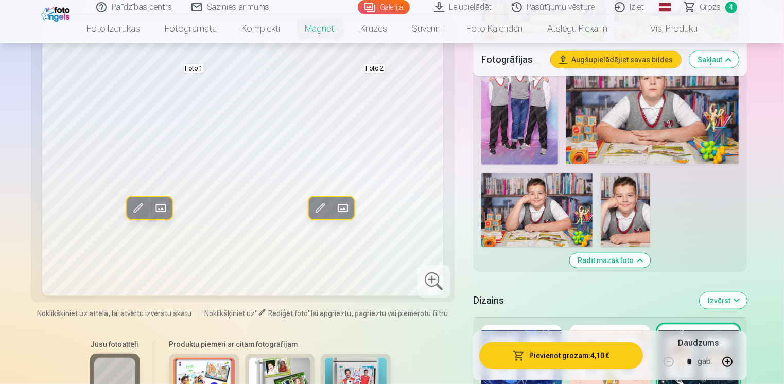
click at [621, 208] on img at bounding box center [624, 210] width 49 height 74
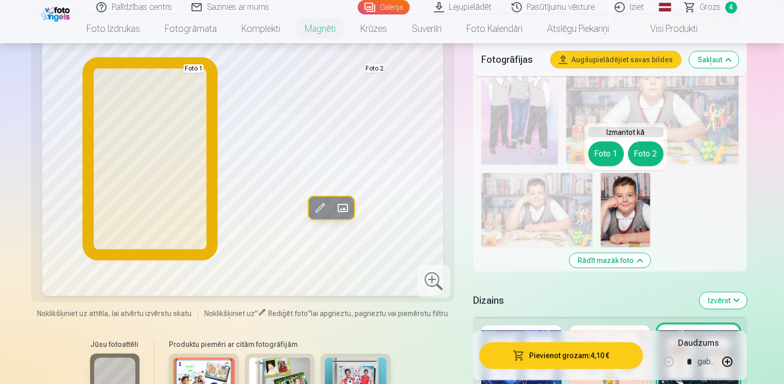
click at [607, 155] on button "Foto 1" at bounding box center [606, 154] width 36 height 25
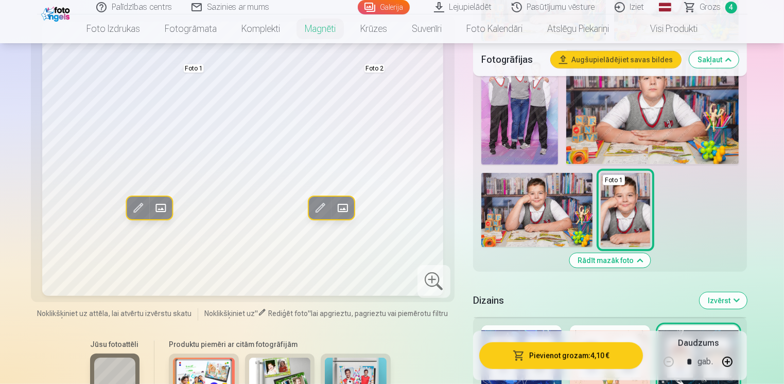
click at [726, 364] on button "button" at bounding box center [727, 361] width 25 height 25
type input "*"
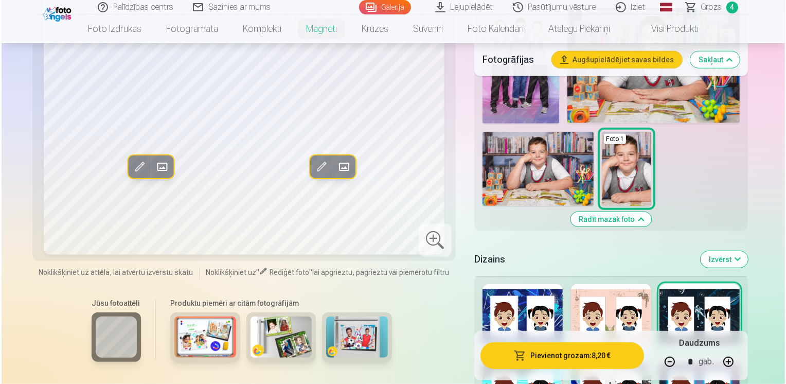
scroll to position [832, 0]
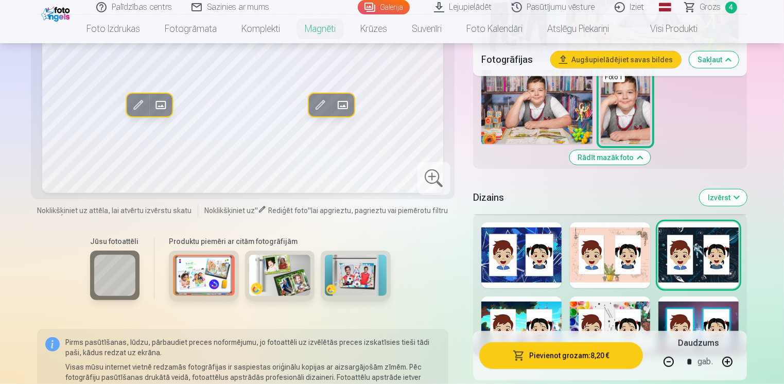
click at [525, 351] on button "Pievienot grozam : 8,20 €" at bounding box center [561, 355] width 164 height 27
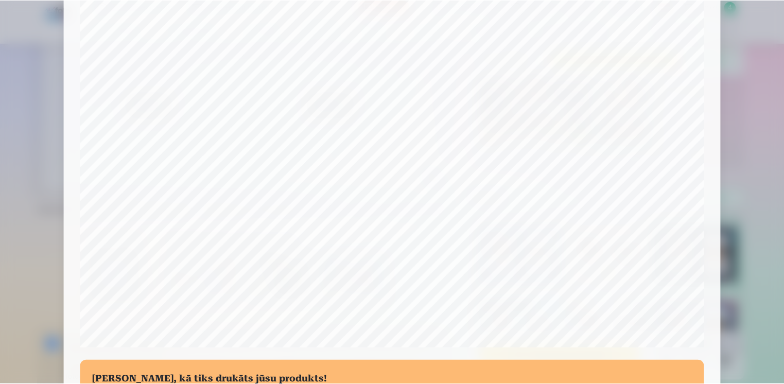
scroll to position [99, 0]
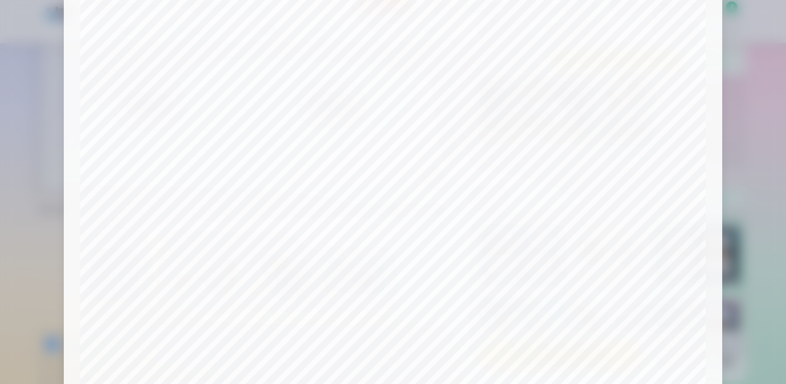
click at [758, 177] on div at bounding box center [393, 192] width 786 height 384
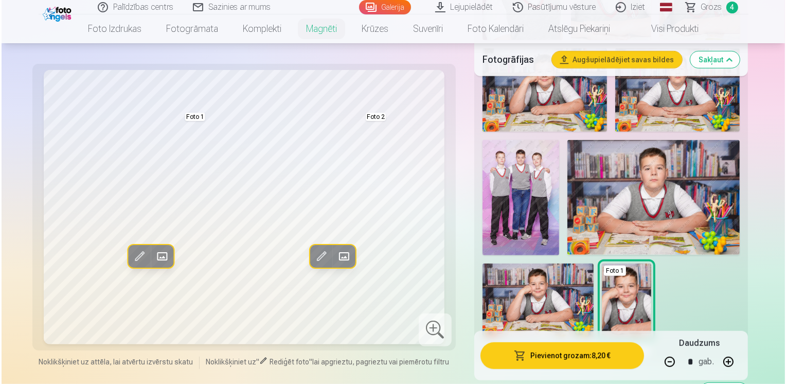
scroll to position [626, 0]
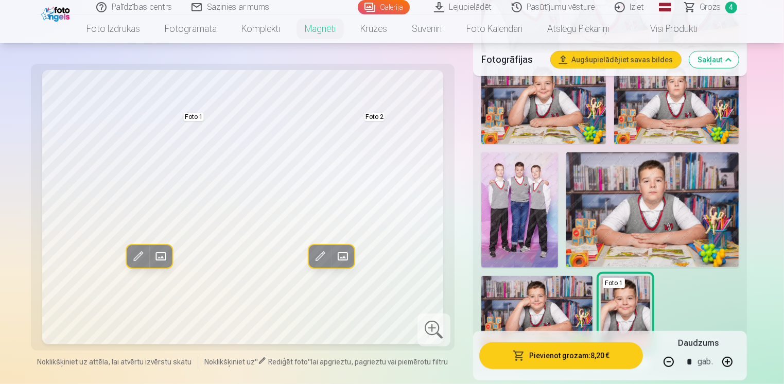
click at [581, 351] on button "Pievienot grozam : 8,20 €" at bounding box center [561, 355] width 164 height 27
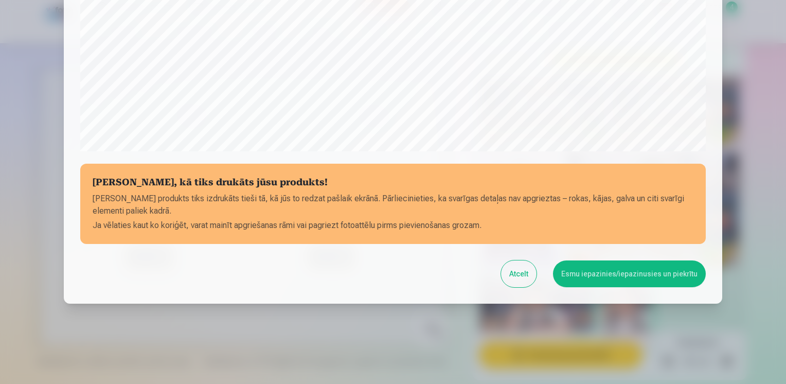
scroll to position [357, 0]
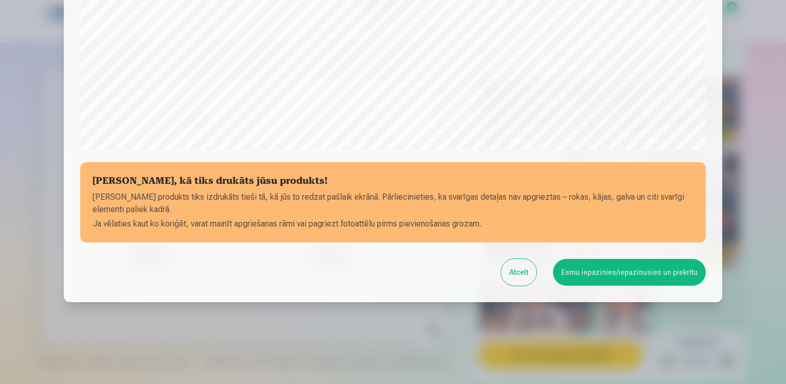
click at [591, 277] on button "Esmu iepazinies/iepazinusies un piekrītu" at bounding box center [629, 272] width 153 height 27
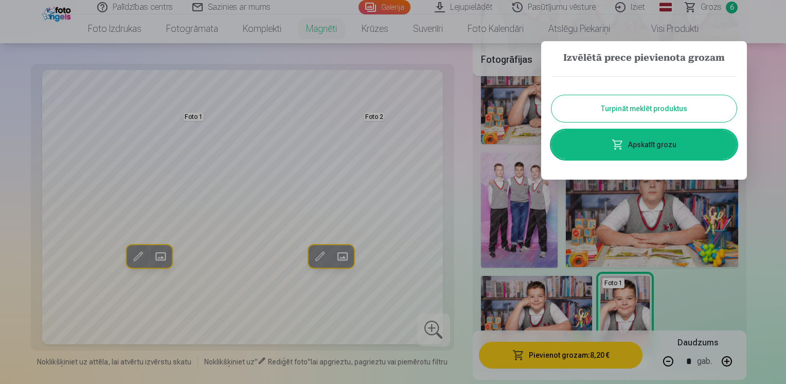
click at [672, 143] on link "Apskatīt grozu" at bounding box center [644, 144] width 185 height 29
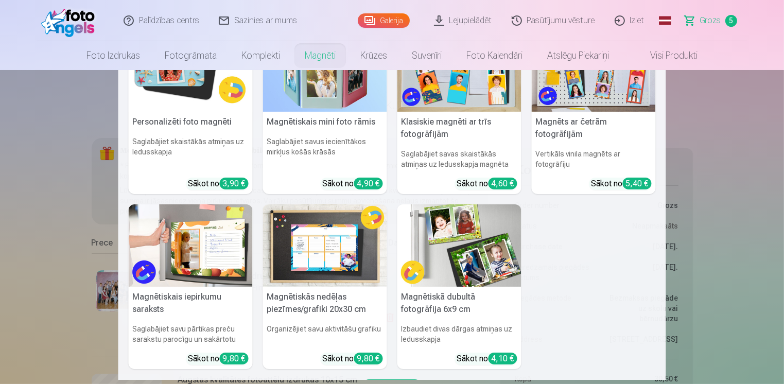
click at [457, 81] on img at bounding box center [459, 70] width 124 height 83
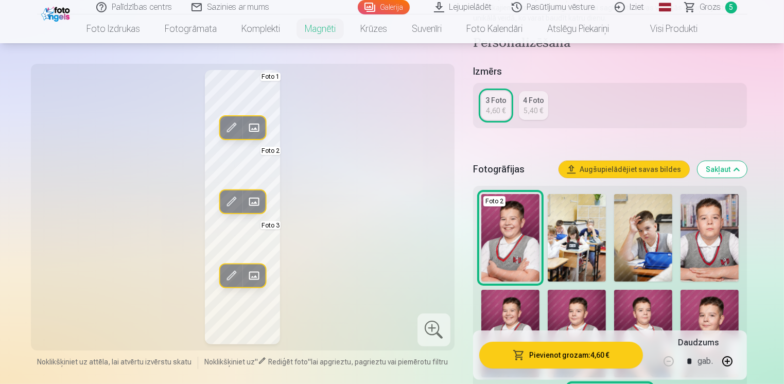
scroll to position [206, 0]
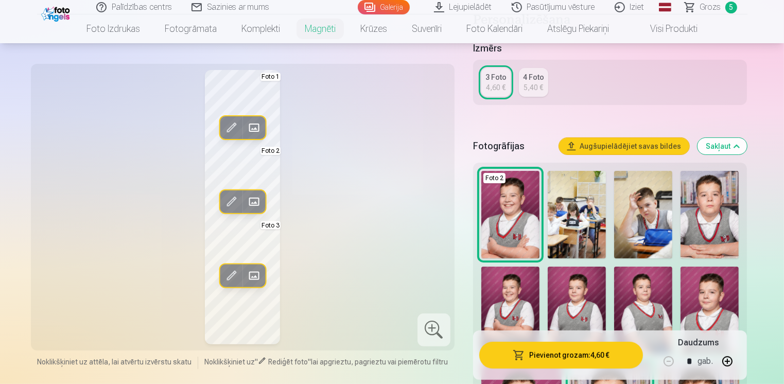
click at [502, 90] on div "4,60 €" at bounding box center [496, 87] width 20 height 10
click at [589, 240] on img at bounding box center [576, 214] width 58 height 87
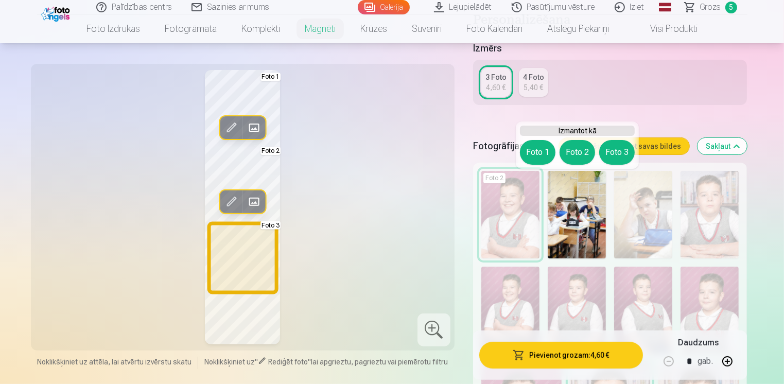
click at [608, 150] on button "Foto 3" at bounding box center [617, 152] width 36 height 25
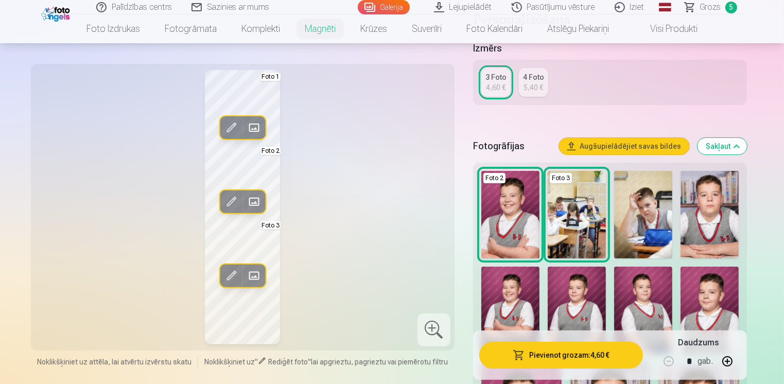
click at [633, 197] on img at bounding box center [643, 214] width 58 height 87
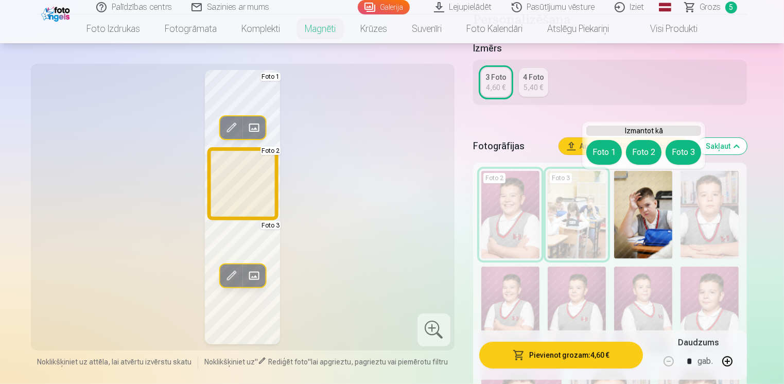
click at [639, 149] on button "Foto 2" at bounding box center [644, 152] width 36 height 25
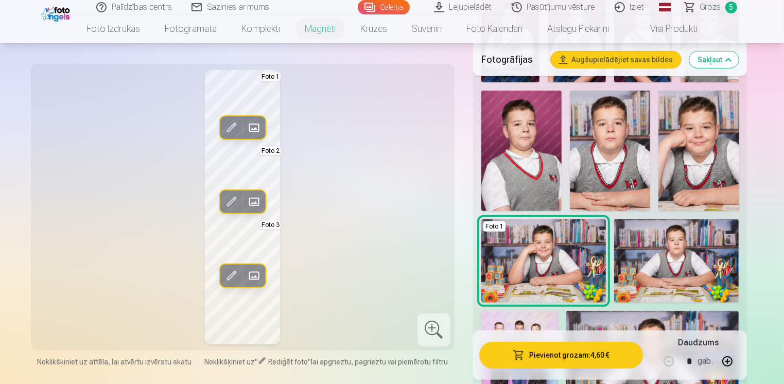
scroll to position [412, 0]
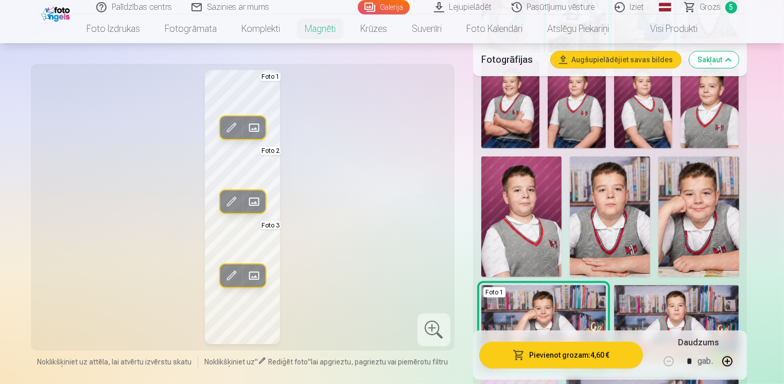
click at [720, 222] on img at bounding box center [698, 216] width 80 height 120
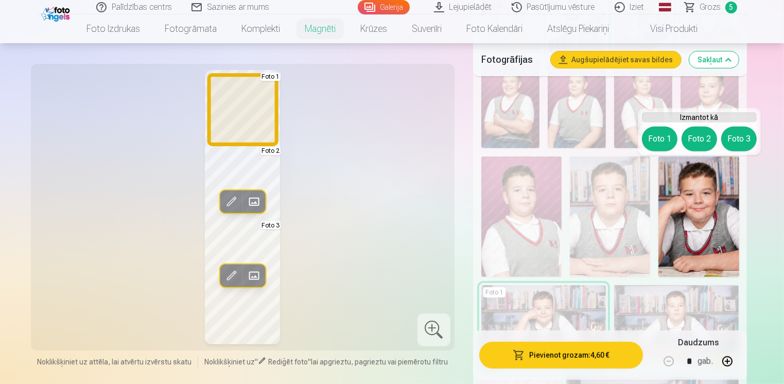
click at [659, 135] on button "Foto 1" at bounding box center [660, 139] width 36 height 25
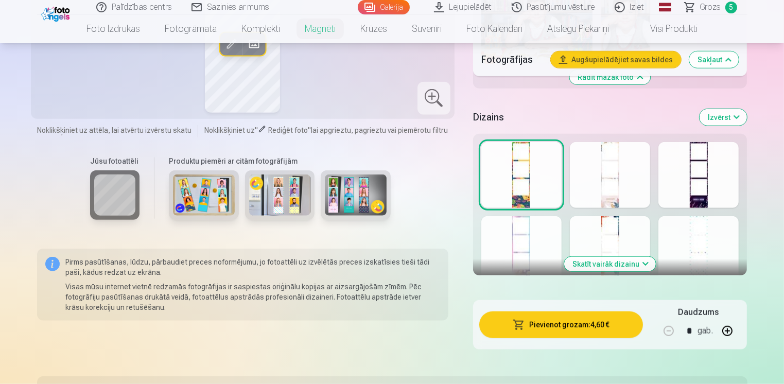
scroll to position [978, 0]
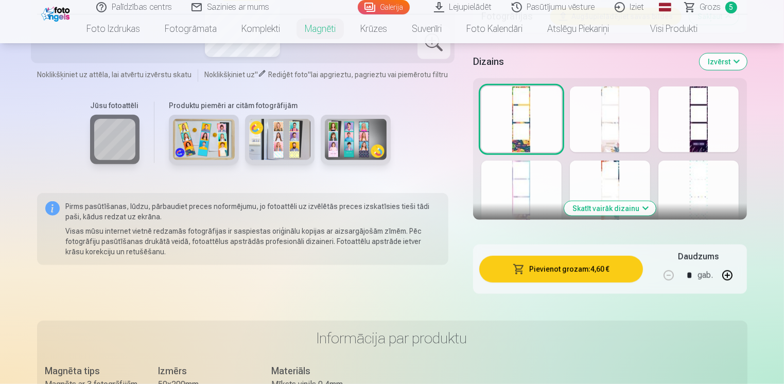
click at [640, 207] on button "Skatīt vairāk dizainu" at bounding box center [610, 208] width 92 height 14
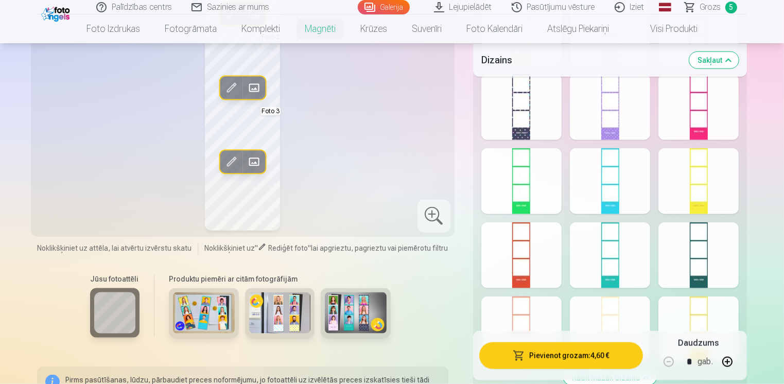
scroll to position [1286, 0]
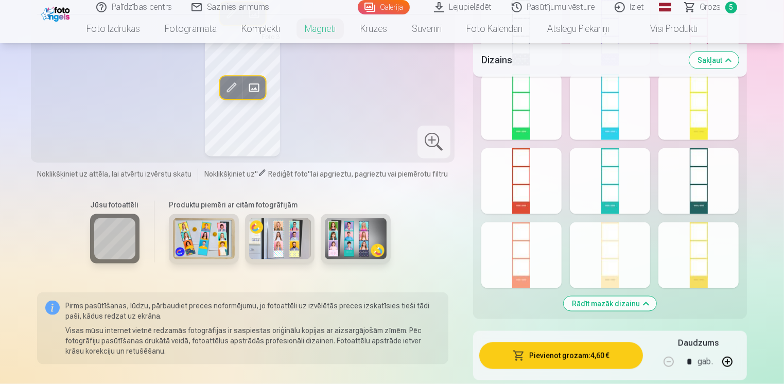
click at [704, 203] on div at bounding box center [698, 181] width 80 height 66
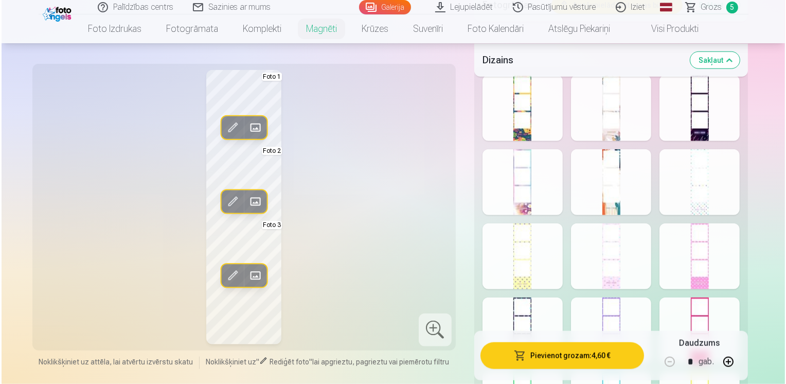
scroll to position [978, 0]
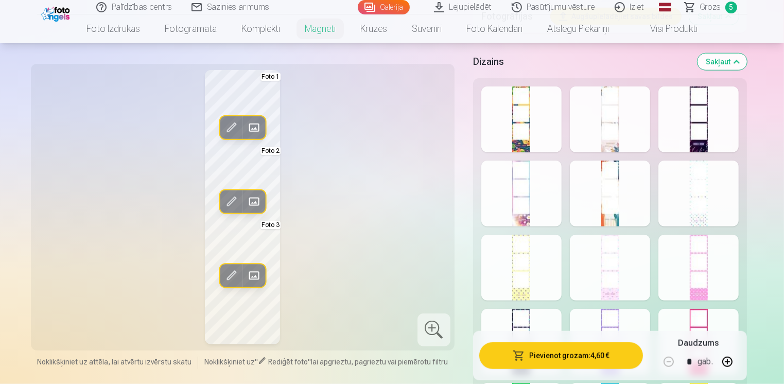
click at [439, 330] on div at bounding box center [433, 329] width 33 height 33
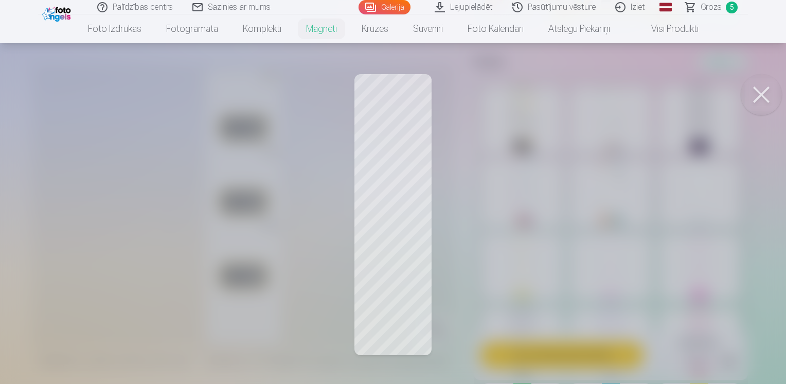
click at [756, 96] on button at bounding box center [761, 94] width 41 height 41
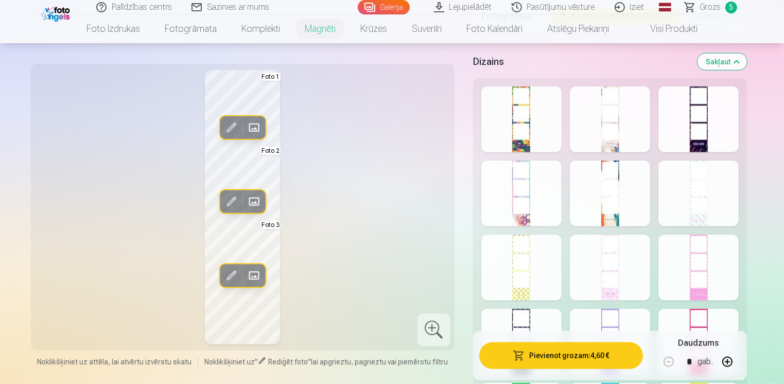
click at [729, 364] on button "button" at bounding box center [727, 361] width 25 height 25
type input "*"
click at [536, 348] on button "Pievienot grozam : 9,20 €" at bounding box center [561, 355] width 164 height 27
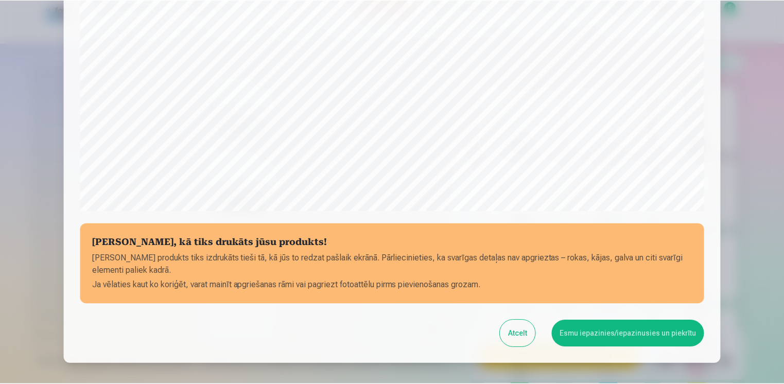
scroll to position [357, 0]
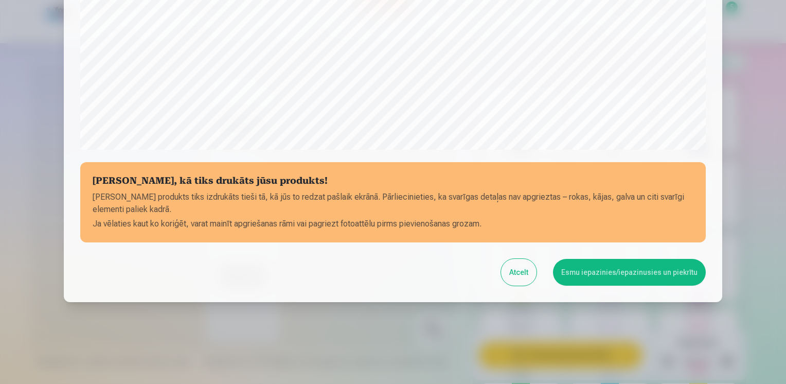
click at [593, 276] on button "Esmu iepazinies/iepazinusies un piekrītu" at bounding box center [629, 272] width 153 height 27
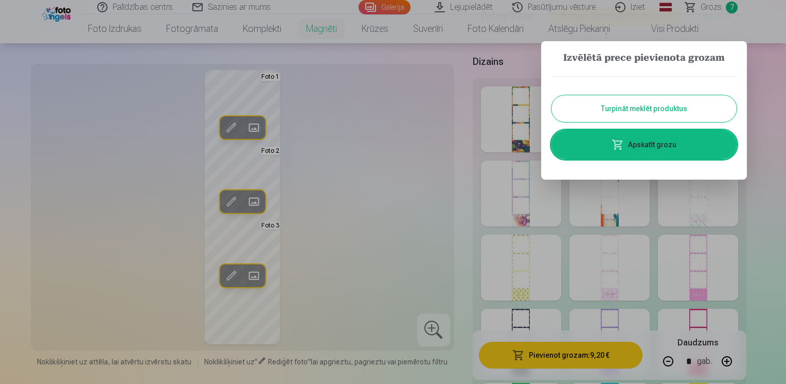
click at [660, 110] on button "Turpināt meklēt produktus" at bounding box center [644, 108] width 185 height 27
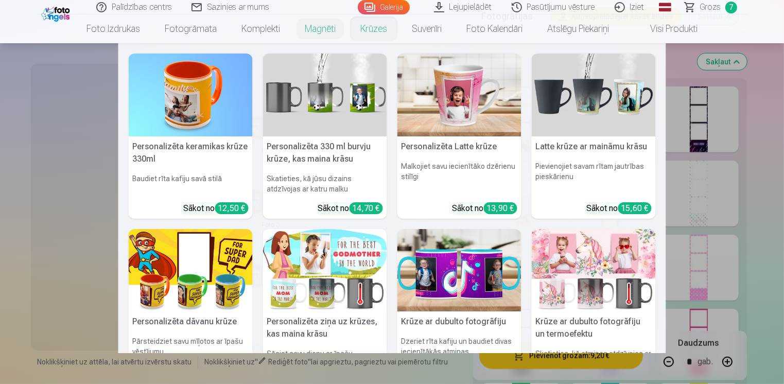
click at [365, 31] on link "Krūzes" at bounding box center [373, 28] width 51 height 29
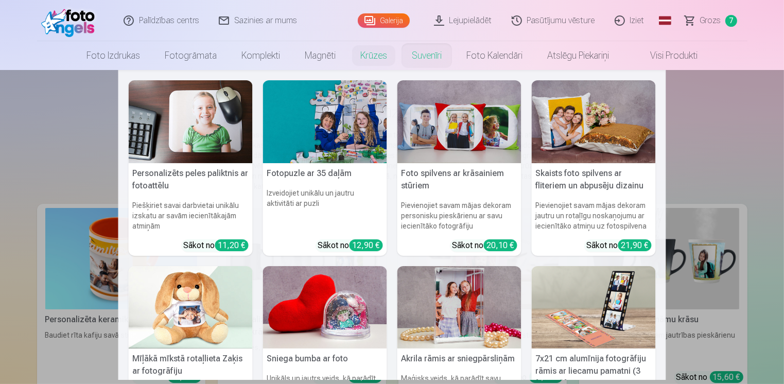
click at [426, 58] on link "Suvenīri" at bounding box center [426, 55] width 55 height 29
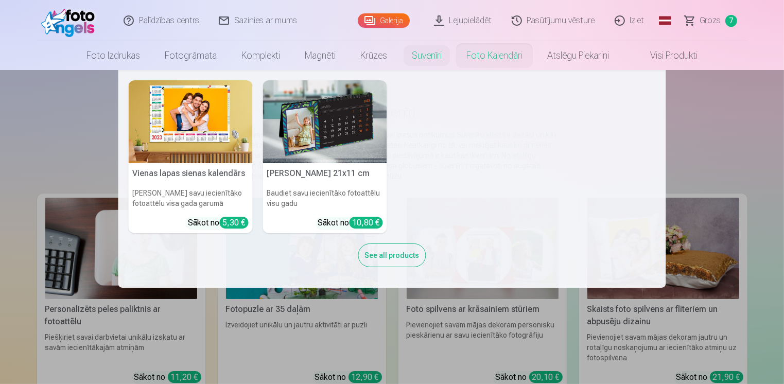
click at [494, 52] on link "Foto kalendāri" at bounding box center [494, 55] width 81 height 29
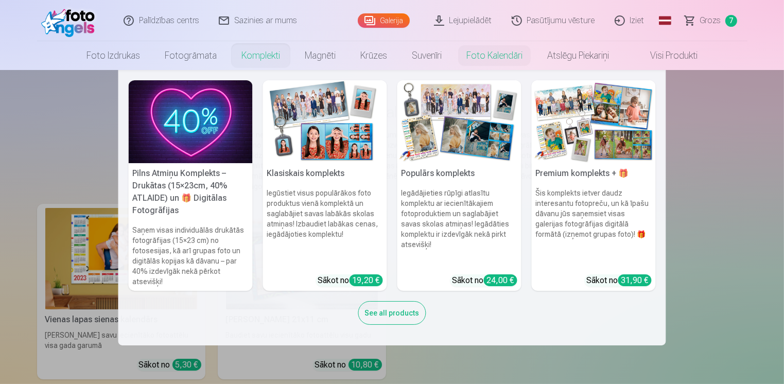
click at [259, 48] on link "Komplekti" at bounding box center [260, 55] width 63 height 29
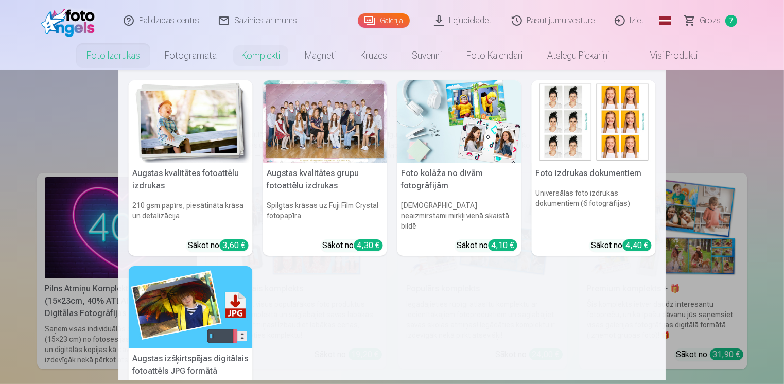
click at [445, 107] on img at bounding box center [459, 121] width 124 height 83
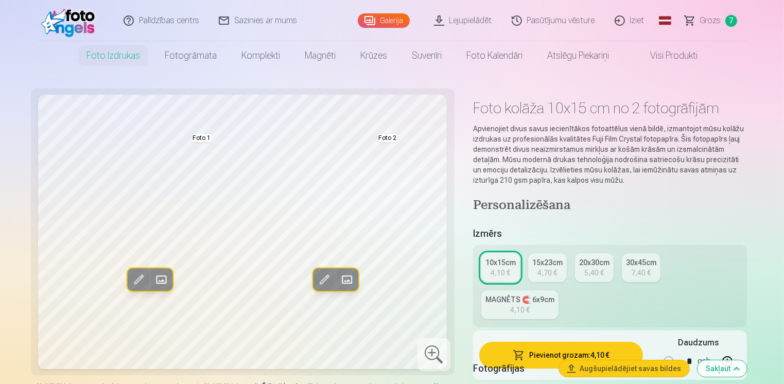
click at [546, 259] on div "15x23cm" at bounding box center [547, 262] width 30 height 10
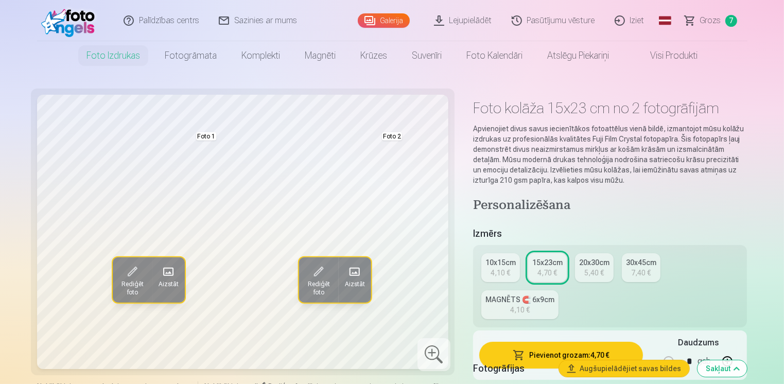
click at [605, 269] on link "20x30cm 5,40 €" at bounding box center [594, 267] width 39 height 29
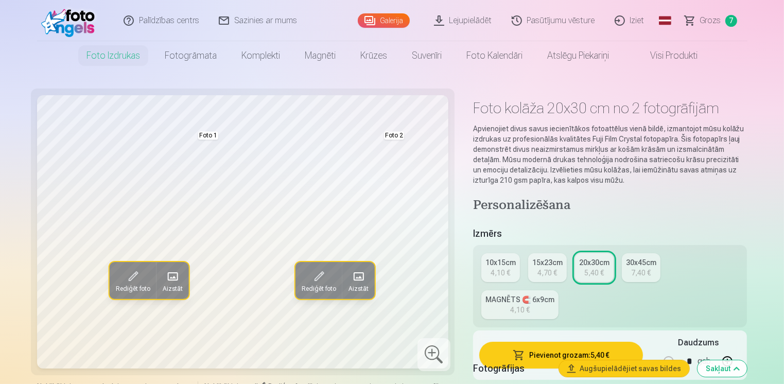
click at [497, 273] on div "4,10 €" at bounding box center [500, 273] width 20 height 10
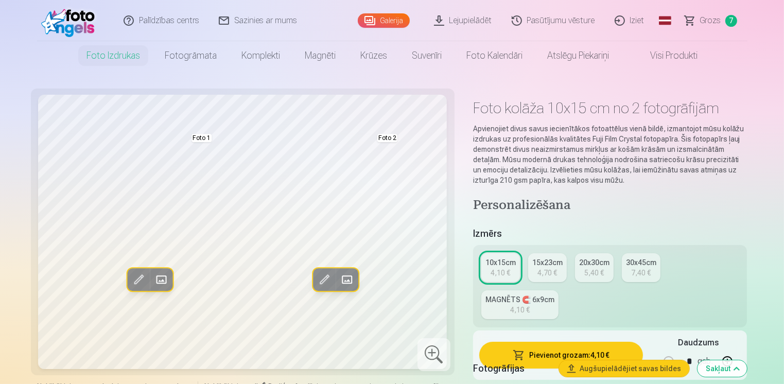
click at [708, 20] on span "Grozs" at bounding box center [710, 20] width 21 height 12
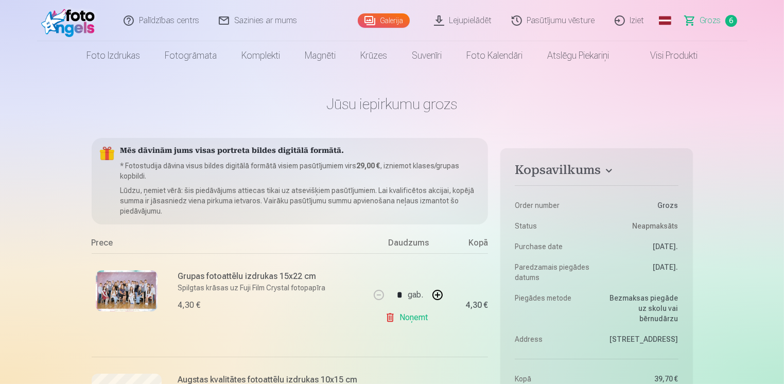
click at [389, 22] on link "Galerija" at bounding box center [384, 20] width 52 height 14
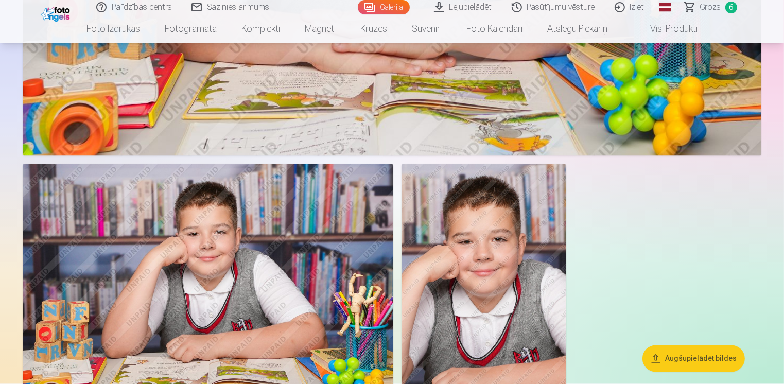
scroll to position [1904, 0]
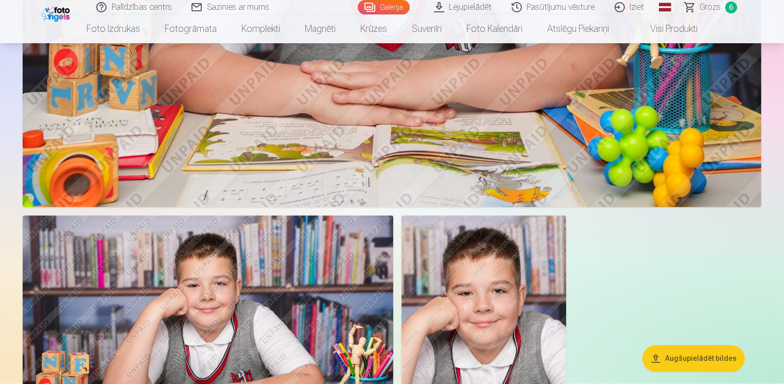
click at [717, 7] on span "Grozs" at bounding box center [710, 7] width 21 height 12
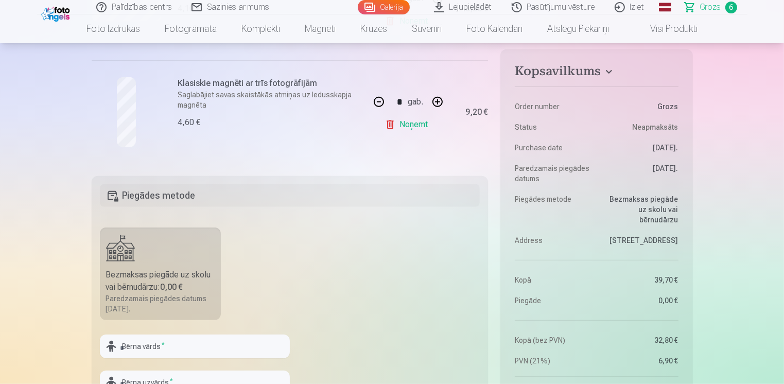
scroll to position [772, 0]
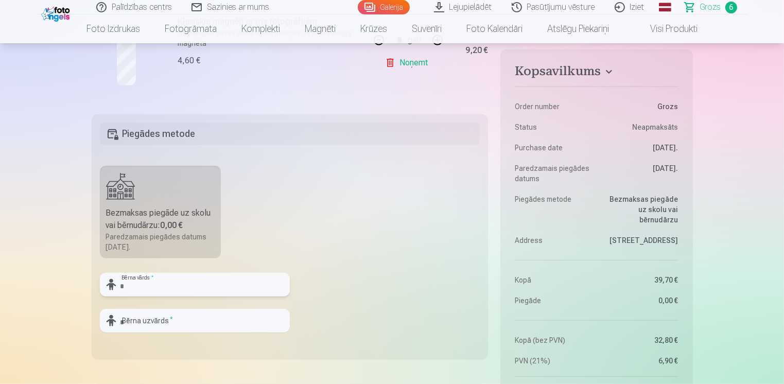
click at [192, 285] on input "text" at bounding box center [195, 285] width 190 height 24
type input "*******"
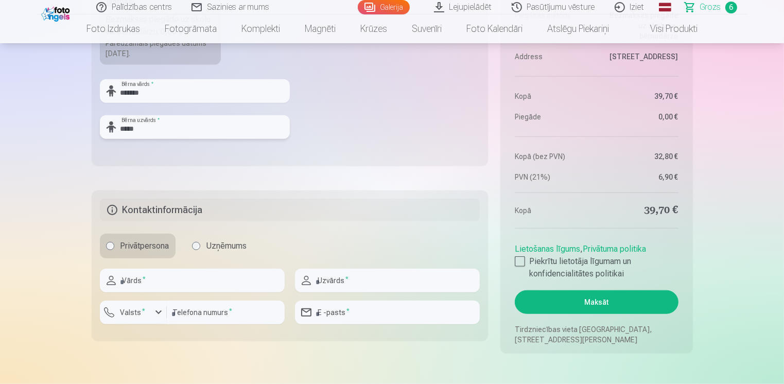
scroll to position [978, 0]
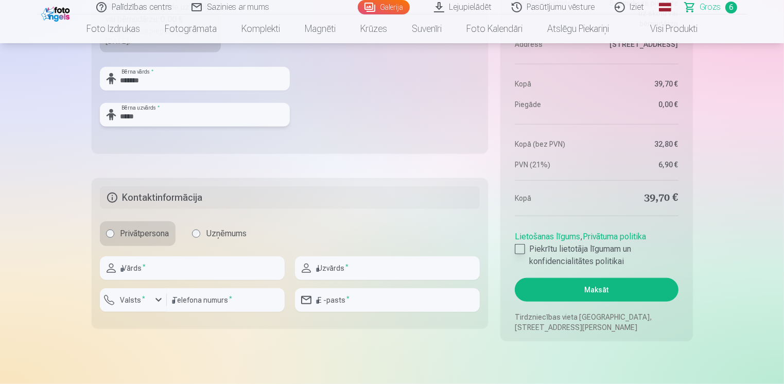
type input "*****"
click at [523, 249] on div at bounding box center [520, 249] width 10 height 10
click at [146, 267] on input "text" at bounding box center [192, 268] width 185 height 24
type input "********"
type input "*******"
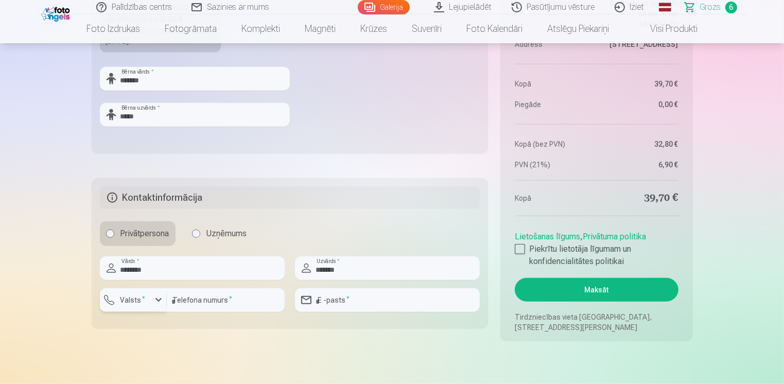
click at [158, 303] on div "button" at bounding box center [158, 300] width 12 height 12
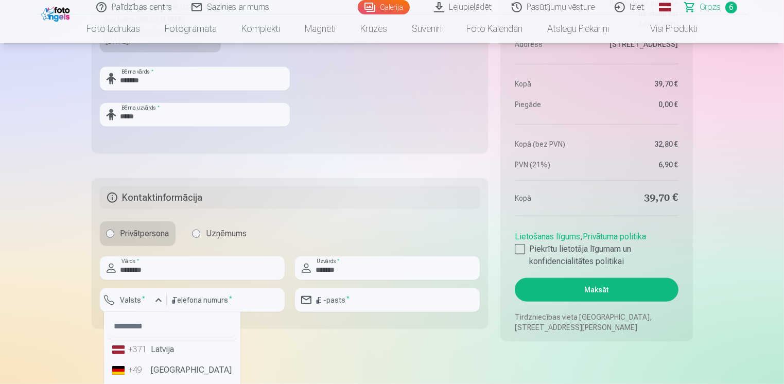
click at [161, 350] on li "+371 Latvija" at bounding box center [172, 349] width 128 height 21
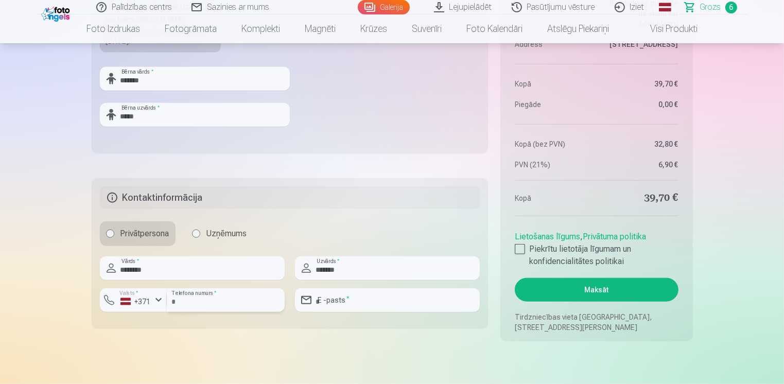
click at [189, 305] on input "number" at bounding box center [226, 300] width 118 height 24
type input "********"
click at [353, 307] on input "email" at bounding box center [387, 300] width 185 height 24
type input "**********"
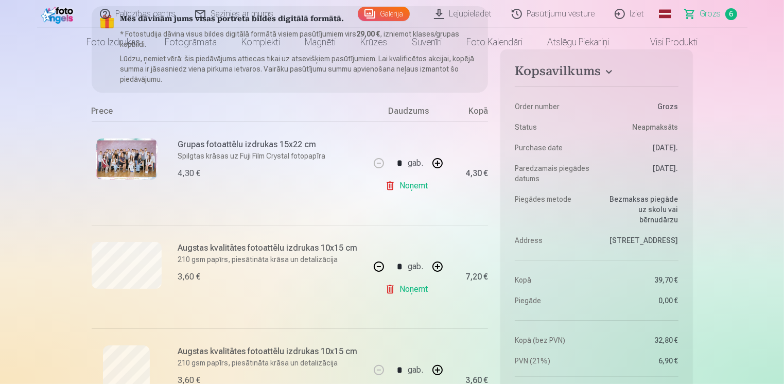
scroll to position [0, 0]
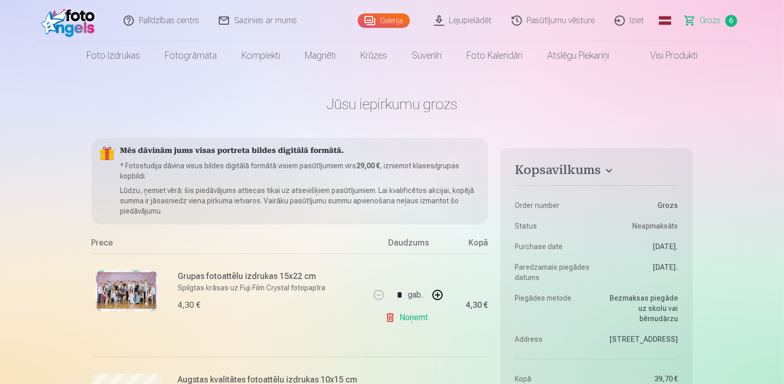
click at [396, 17] on link "Galerija" at bounding box center [384, 20] width 52 height 14
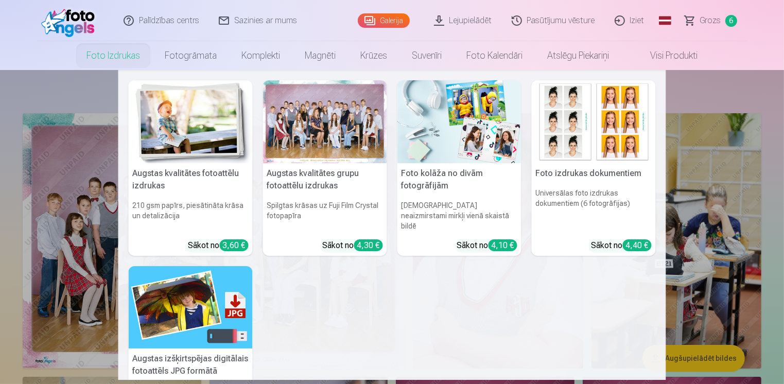
click at [135, 55] on link "Foto izdrukas" at bounding box center [113, 55] width 78 height 29
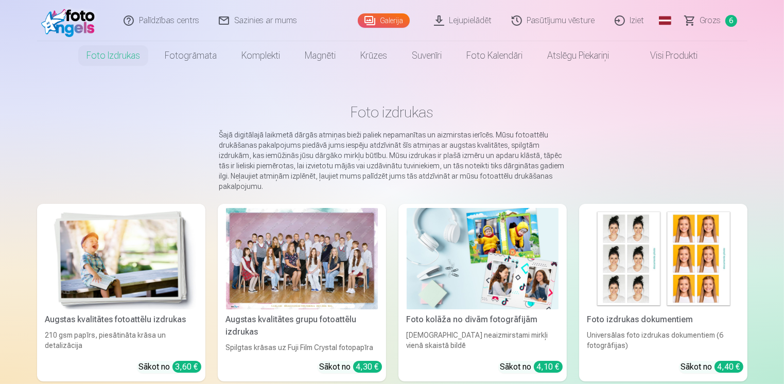
click at [396, 20] on link "Galerija" at bounding box center [384, 20] width 52 height 14
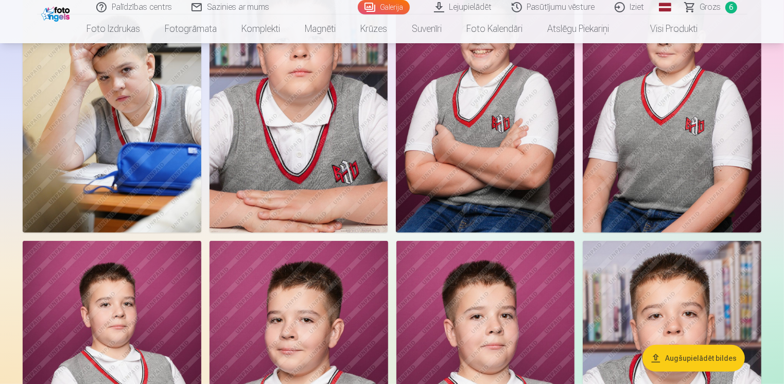
scroll to position [360, 0]
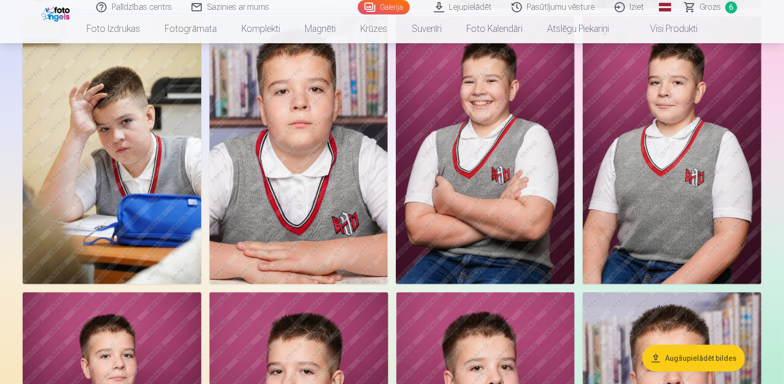
click at [677, 202] on img at bounding box center [671, 150] width 179 height 268
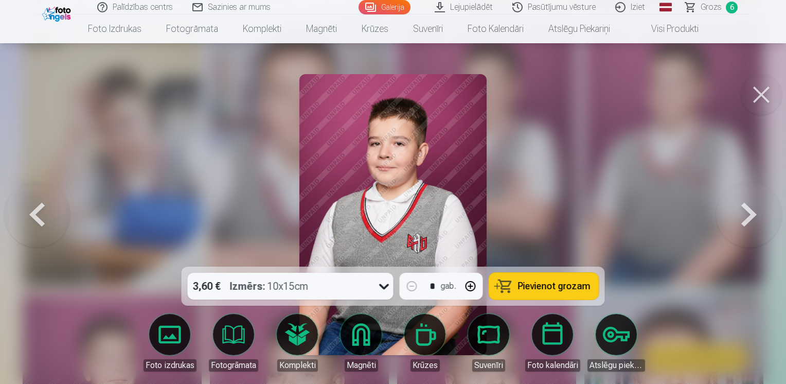
click at [466, 289] on button "button" at bounding box center [470, 286] width 25 height 25
click at [516, 286] on button "Pievienot grozam" at bounding box center [544, 286] width 110 height 27
type input "*"
click at [762, 93] on button at bounding box center [761, 94] width 41 height 41
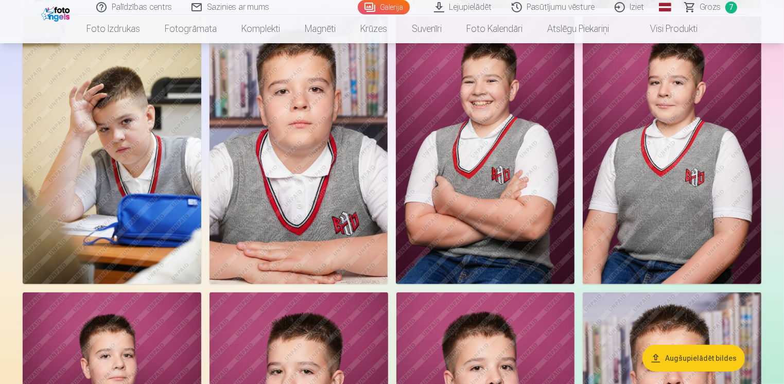
click at [712, 5] on span "Grozs" at bounding box center [710, 7] width 21 height 12
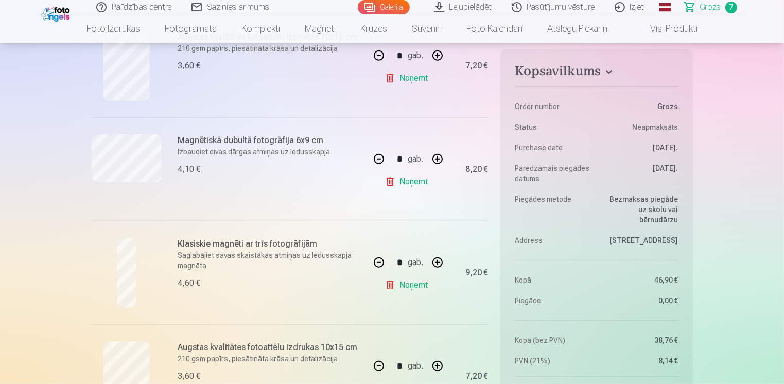
scroll to position [566, 0]
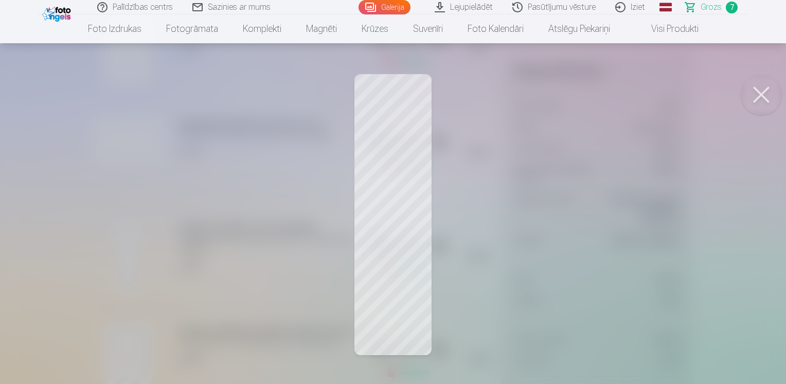
click at [753, 91] on button at bounding box center [761, 94] width 41 height 41
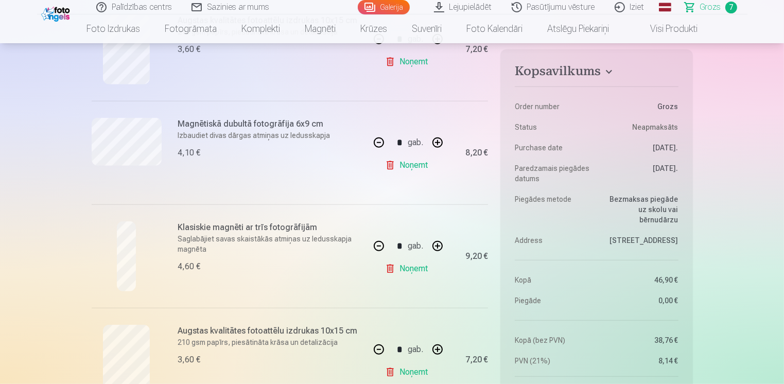
click at [410, 269] on link "Noņemt" at bounding box center [408, 268] width 47 height 21
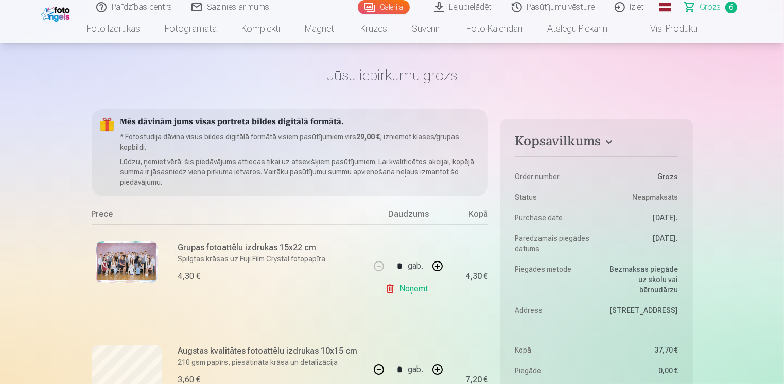
scroll to position [0, 0]
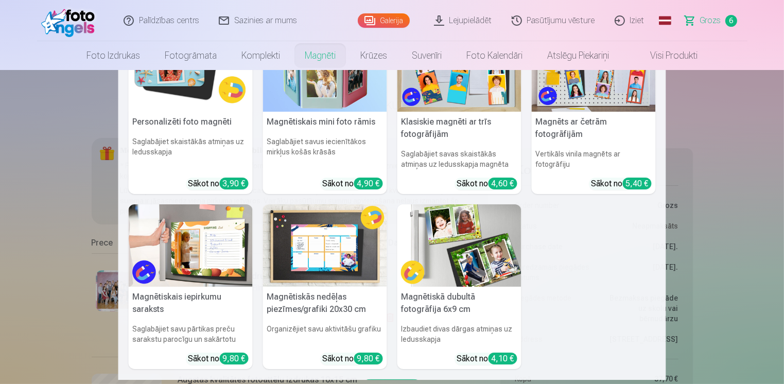
click at [317, 62] on link "Magnēti" at bounding box center [320, 55] width 56 height 29
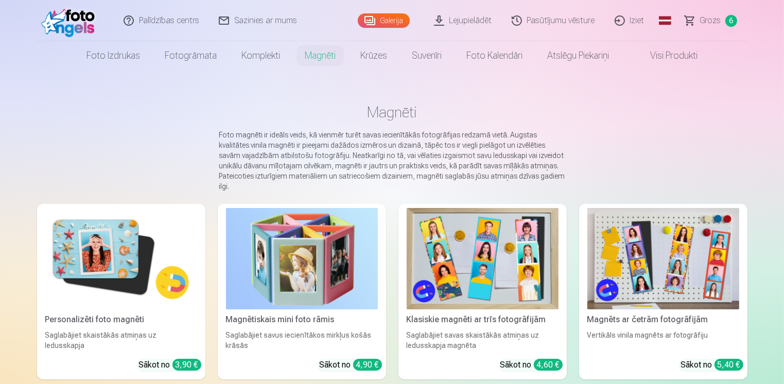
click at [438, 244] on img at bounding box center [482, 258] width 152 height 101
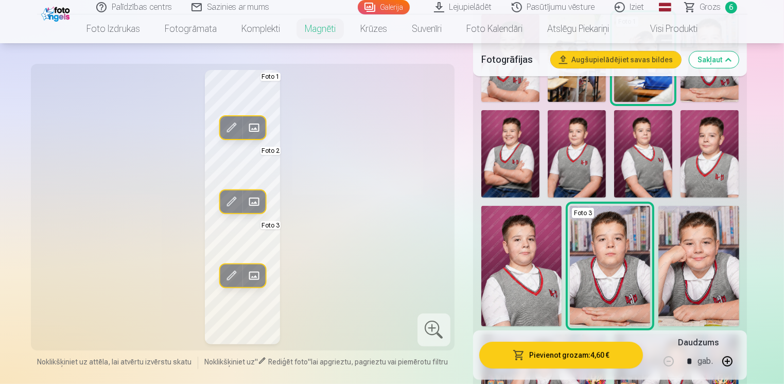
scroll to position [412, 0]
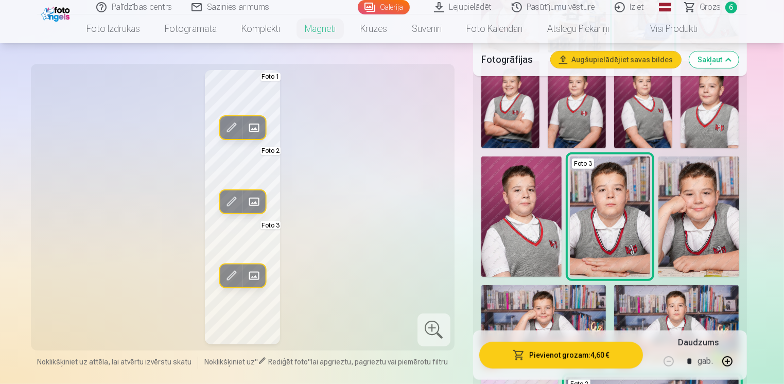
click at [605, 230] on img at bounding box center [610, 216] width 80 height 120
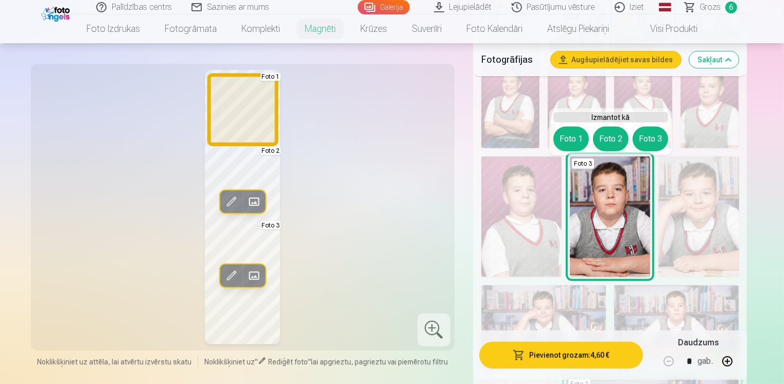
click at [572, 139] on button "Foto 1" at bounding box center [571, 139] width 36 height 25
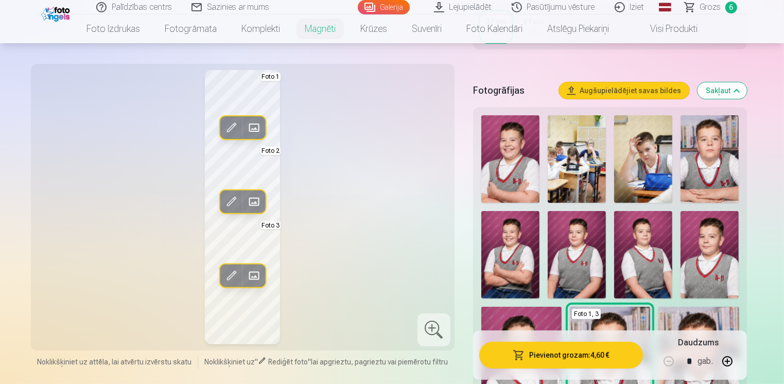
scroll to position [257, 0]
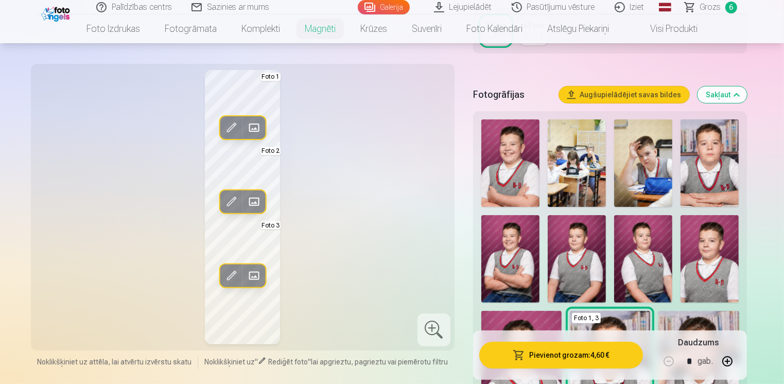
click at [659, 158] on img at bounding box center [643, 162] width 58 height 87
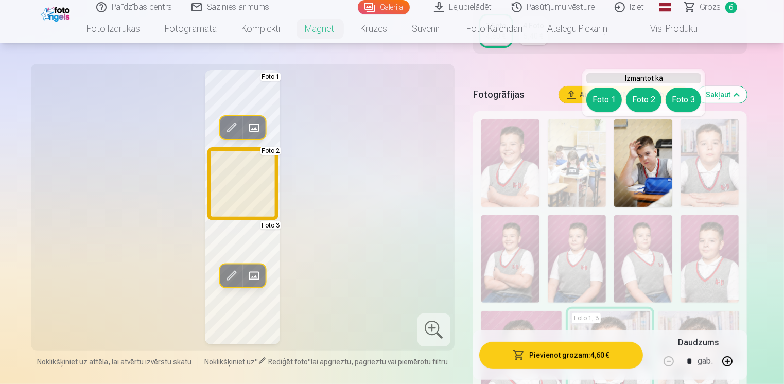
click at [651, 101] on button "Foto 2" at bounding box center [644, 99] width 36 height 25
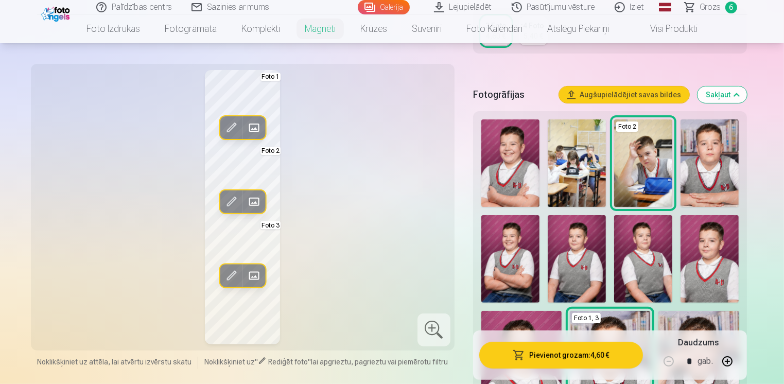
click at [565, 146] on img at bounding box center [576, 162] width 58 height 87
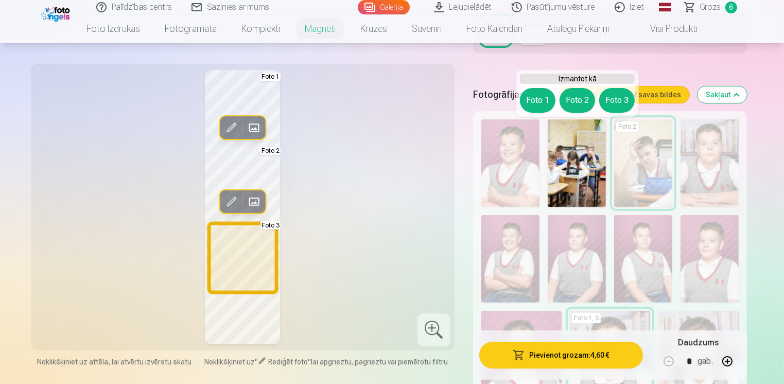
click at [615, 102] on button "Foto 3" at bounding box center [617, 100] width 36 height 25
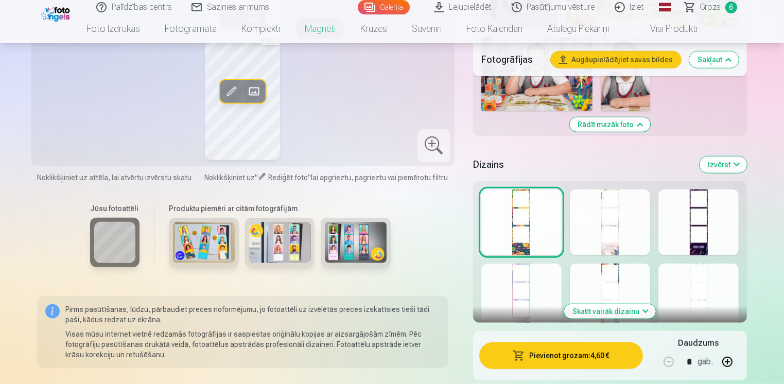
scroll to position [978, 0]
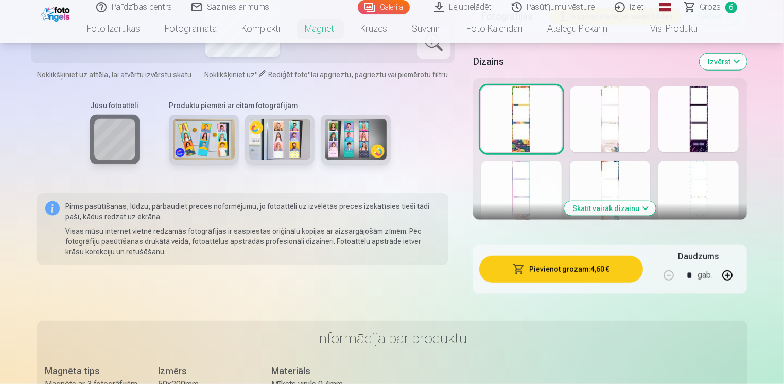
click at [625, 209] on button "Skatīt vairāk dizainu" at bounding box center [610, 208] width 92 height 14
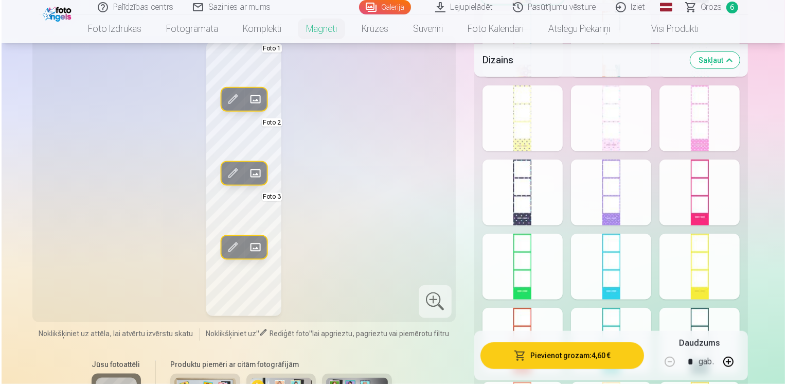
scroll to position [1132, 0]
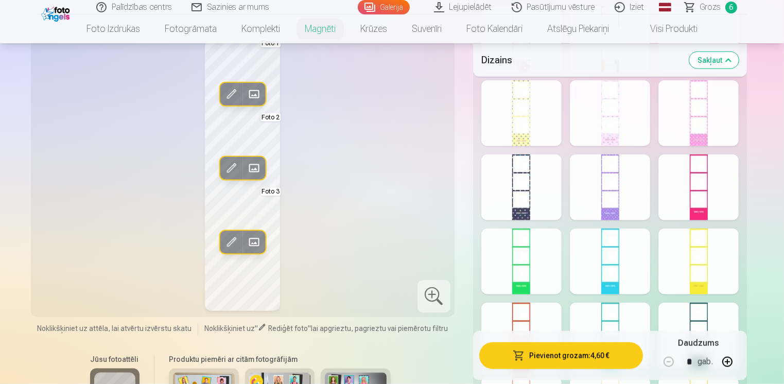
click at [704, 312] on div at bounding box center [698, 336] width 80 height 66
click at [729, 361] on button "button" at bounding box center [727, 361] width 25 height 25
type input "*"
click at [582, 350] on button "Pievienot grozam : 9,20 €" at bounding box center [561, 355] width 164 height 27
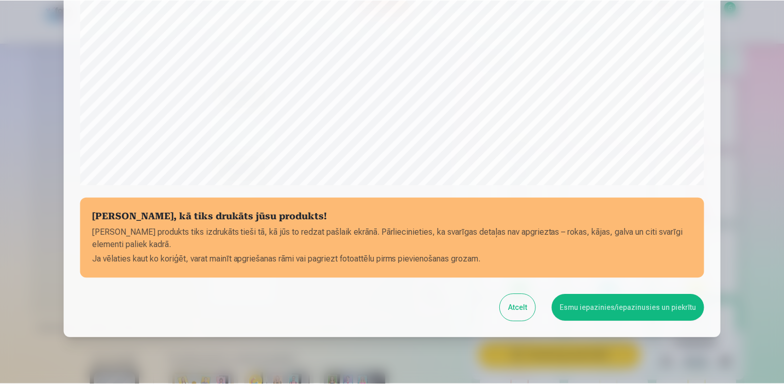
scroll to position [357, 0]
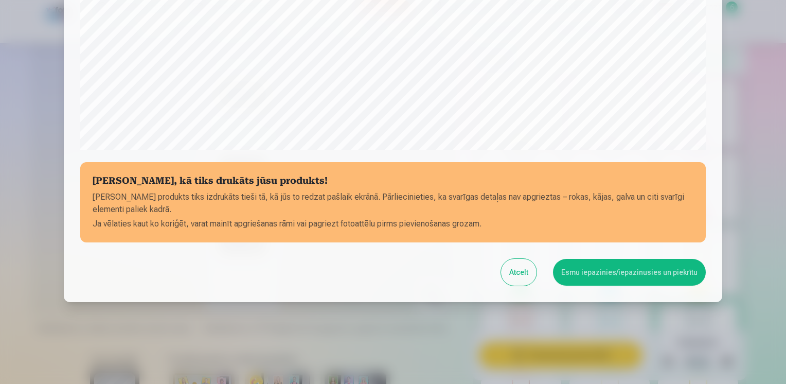
click at [597, 267] on button "Esmu iepazinies/iepazinusies un piekrītu" at bounding box center [629, 272] width 153 height 27
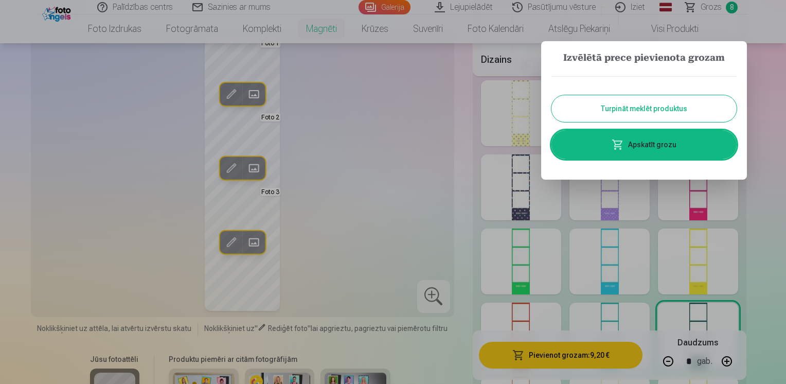
click at [634, 147] on link "Apskatīt grozu" at bounding box center [644, 144] width 185 height 29
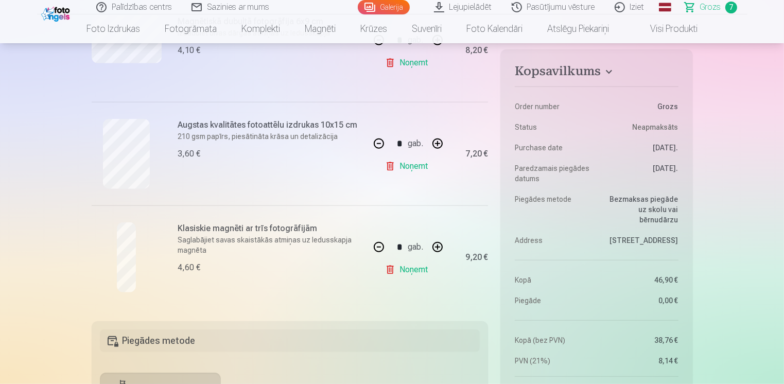
scroll to position [669, 0]
click at [424, 170] on link "Noņemt" at bounding box center [408, 165] width 47 height 21
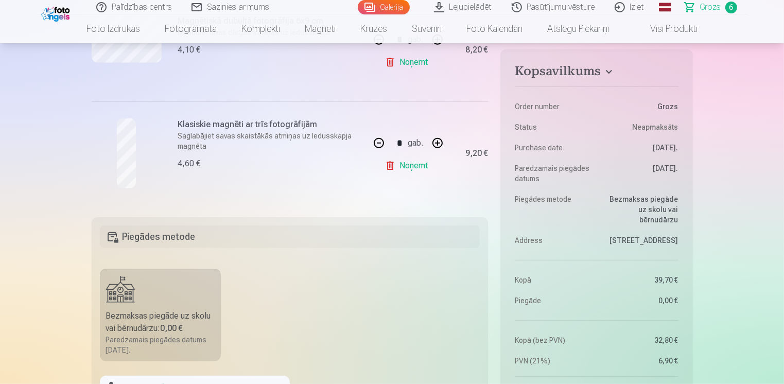
click at [382, 5] on link "Galerija" at bounding box center [384, 7] width 52 height 14
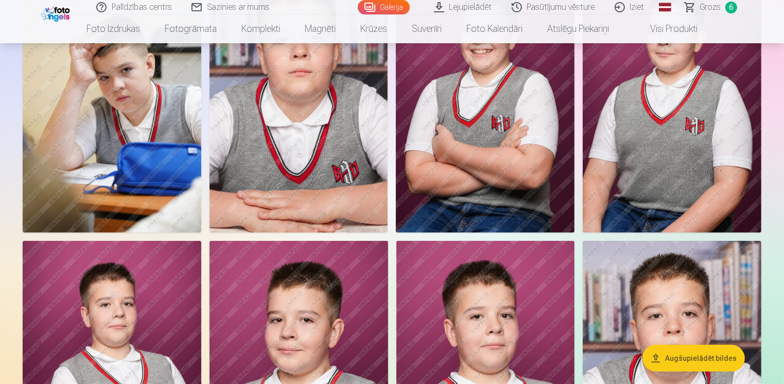
scroll to position [515, 0]
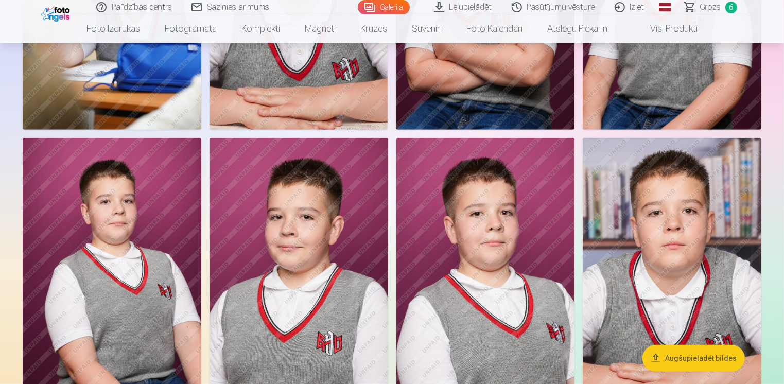
click at [167, 246] on img at bounding box center [112, 272] width 179 height 268
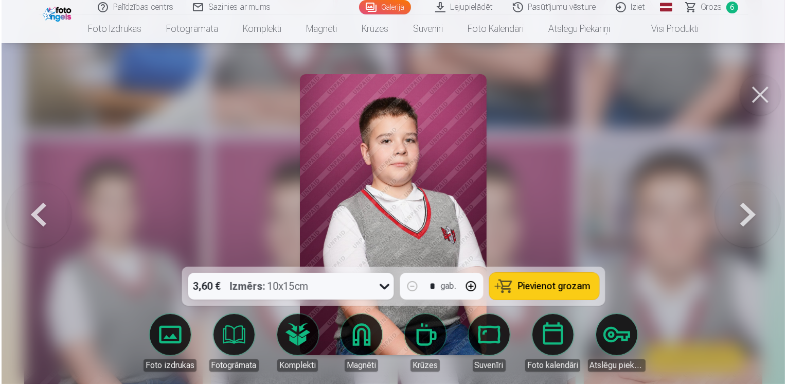
scroll to position [515, 0]
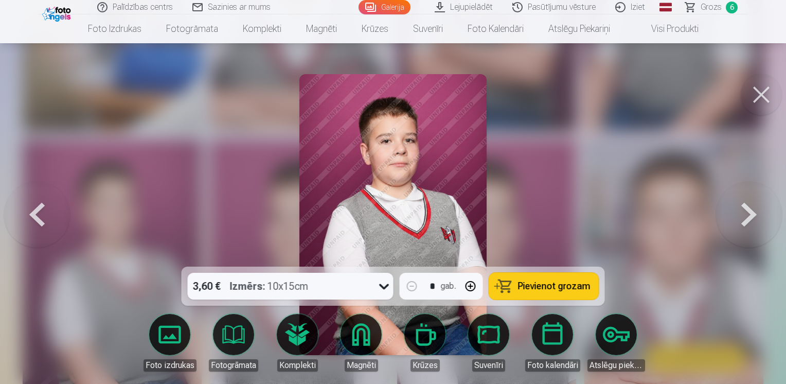
click at [475, 288] on button "button" at bounding box center [470, 286] width 25 height 25
click at [545, 292] on button "Pievienot grozam" at bounding box center [544, 286] width 110 height 27
type input "*"
click at [734, 8] on span "7" at bounding box center [732, 8] width 12 height 12
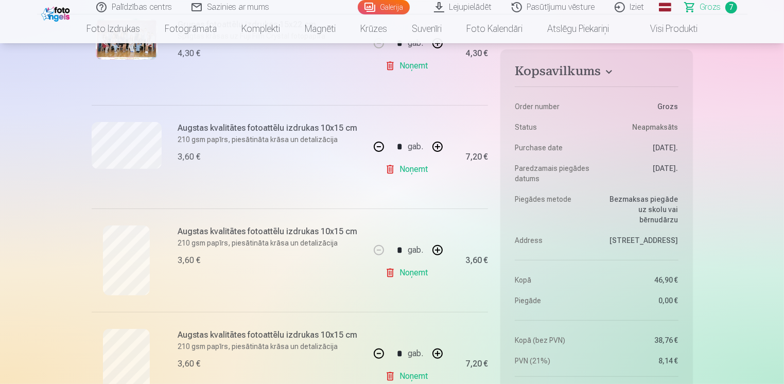
scroll to position [257, 0]
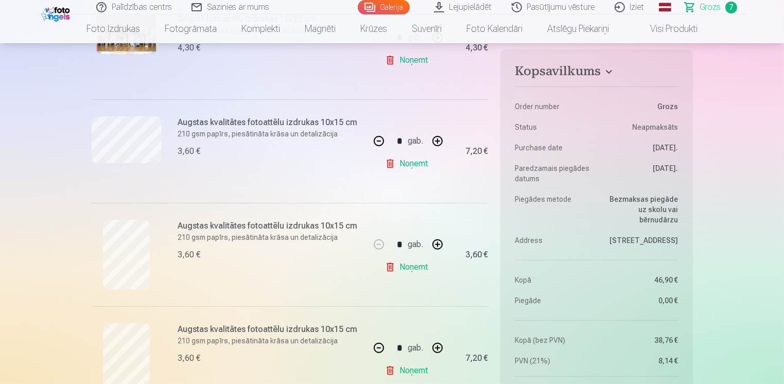
click at [439, 246] on button "button" at bounding box center [437, 244] width 25 height 25
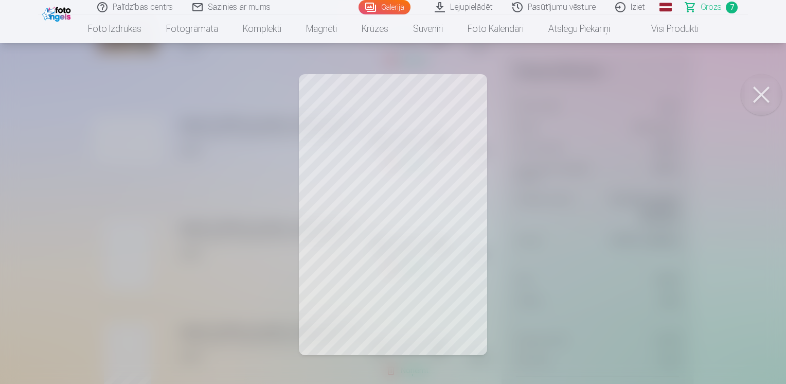
click at [763, 96] on button at bounding box center [761, 94] width 41 height 41
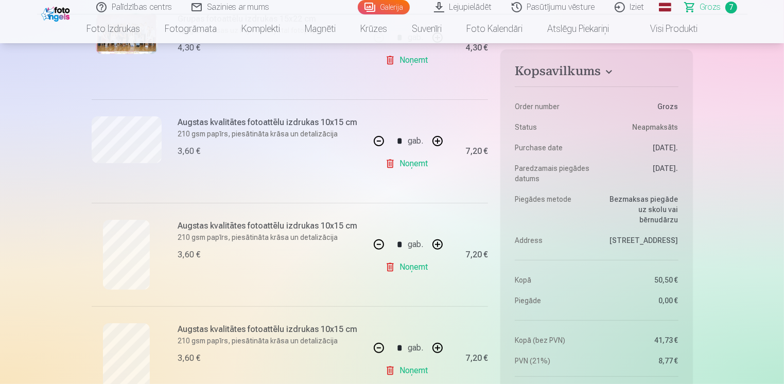
click at [375, 242] on button "button" at bounding box center [378, 244] width 25 height 25
type input "*"
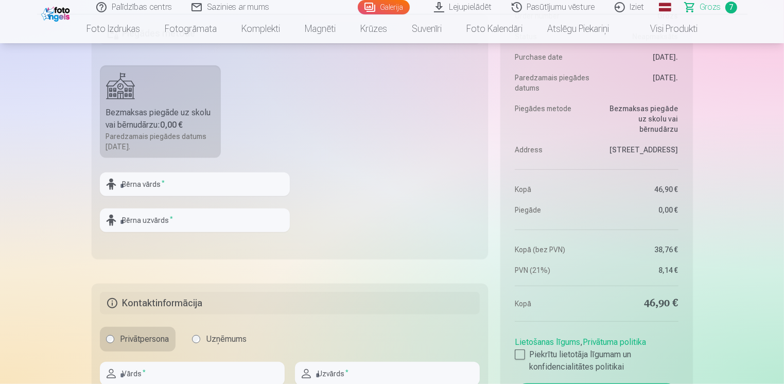
scroll to position [978, 0]
click at [146, 178] on input "text" at bounding box center [195, 182] width 190 height 24
type input "*******"
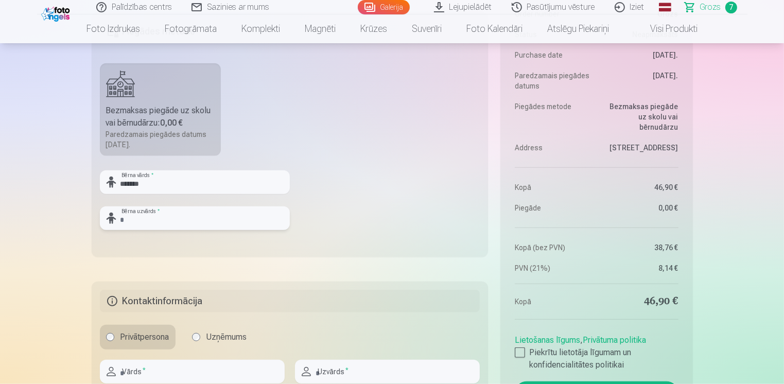
type input "*****"
type input "********"
type input "*******"
type input "********"
type input "**********"
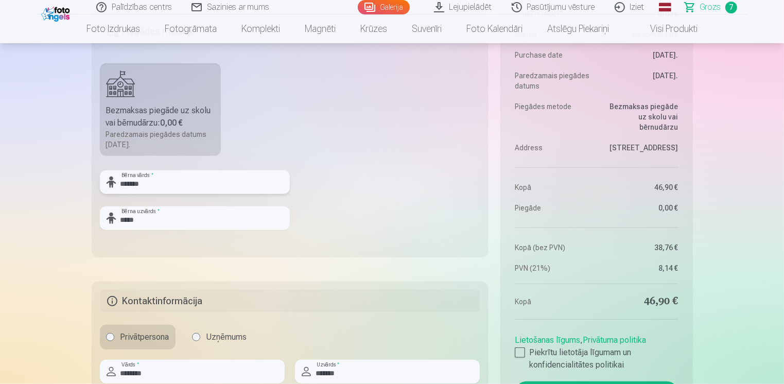
click at [120, 185] on input "*******" at bounding box center [195, 182] width 190 height 24
click at [399, 199] on fieldset "Piegādes metode Bezmaksas piegāde uz skolu vai bērnudārzu : 0,00 € Paredzamais …" at bounding box center [290, 134] width 397 height 245
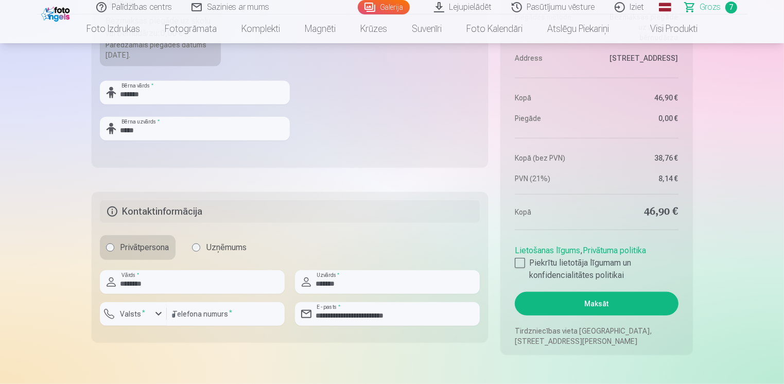
scroll to position [1081, 0]
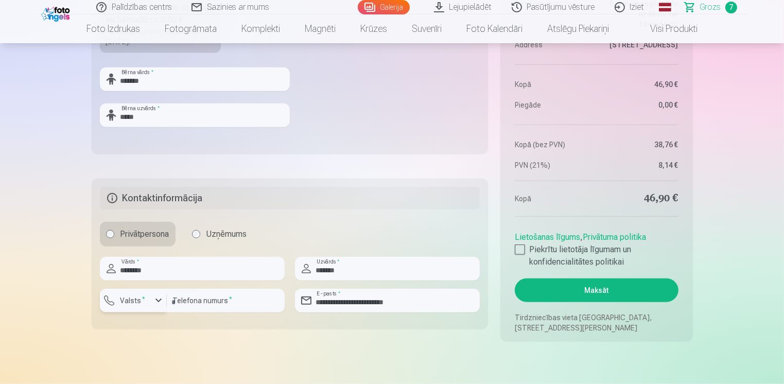
click at [148, 302] on button "Valsts *" at bounding box center [133, 301] width 67 height 24
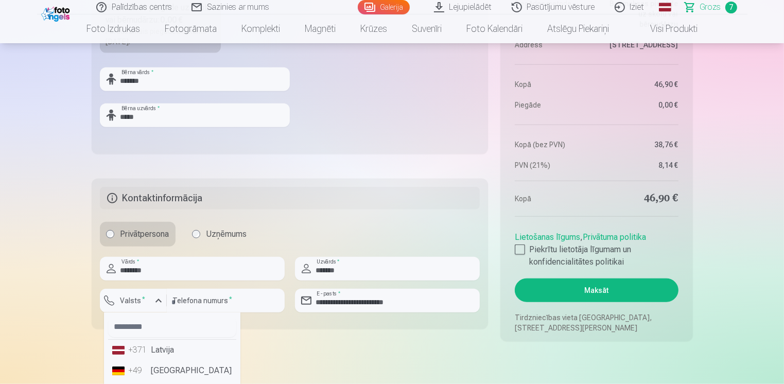
click at [142, 351] on div "+371" at bounding box center [139, 350] width 21 height 12
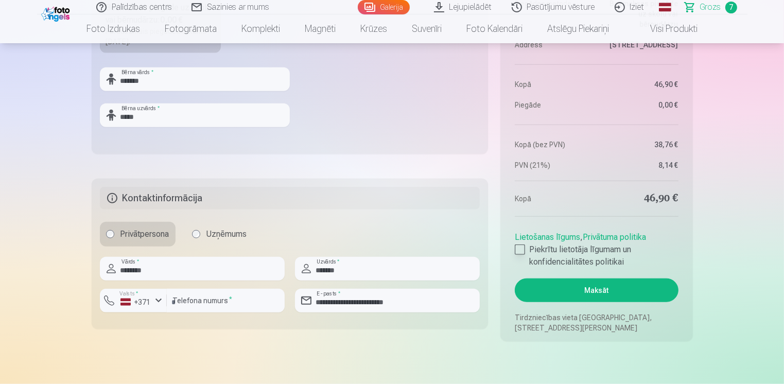
click at [516, 251] on aside "Kopsavilkums Order number Grozs Status Neapmaksāts Purchase date 9.10.2025. Par…" at bounding box center [596, 97] width 192 height 487
click at [525, 249] on label "Piekrītu lietotāja līgumam un konfidencialitātes politikai" at bounding box center [596, 255] width 163 height 25
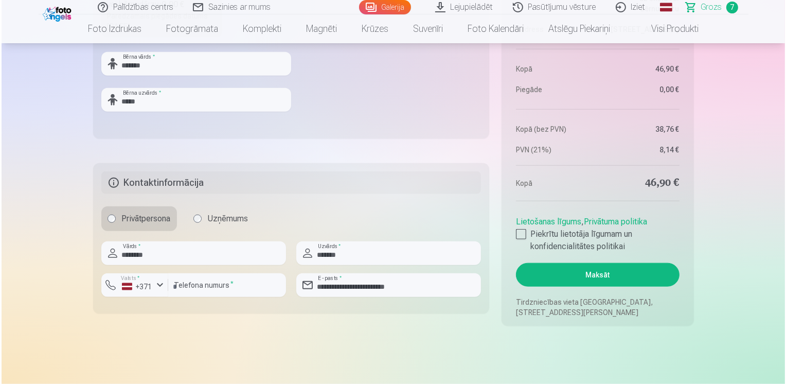
scroll to position [1132, 0]
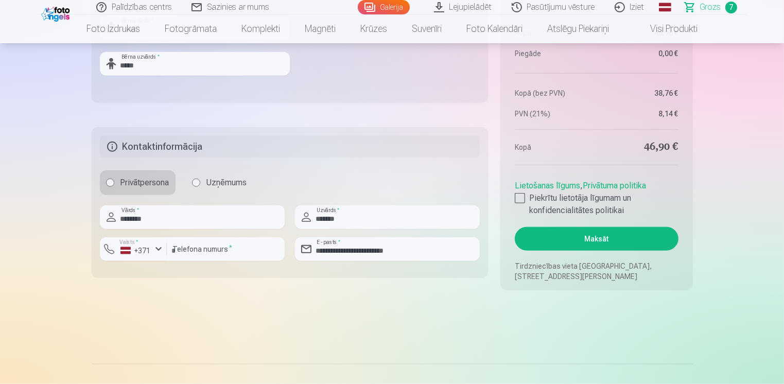
click at [606, 237] on button "Maksāt" at bounding box center [596, 239] width 163 height 24
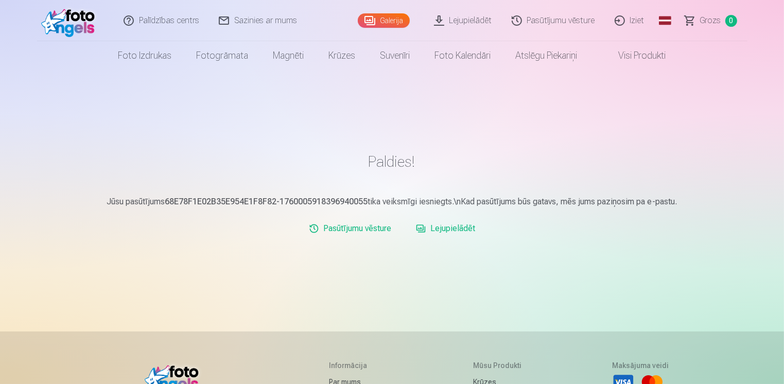
click at [455, 226] on link "Lejupielādēt" at bounding box center [445, 228] width 67 height 21
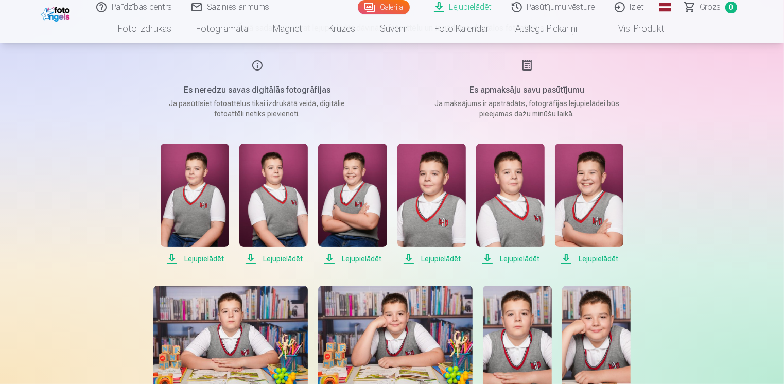
scroll to position [154, 0]
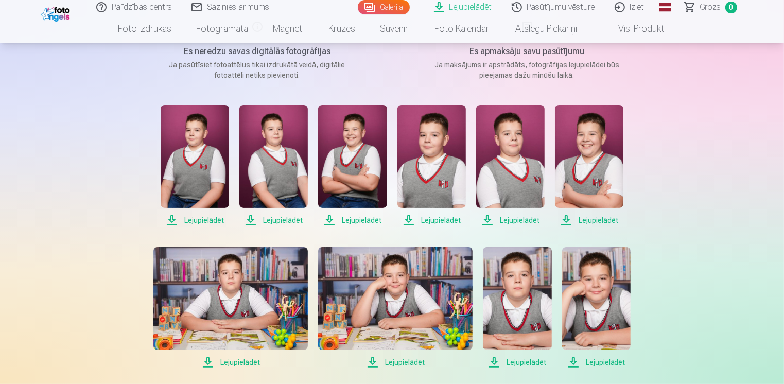
click at [214, 217] on span "Lejupielādēt" at bounding box center [195, 220] width 68 height 12
click at [284, 222] on span "Lejupielādēt" at bounding box center [273, 220] width 68 height 12
click at [352, 217] on span "Lejupielādēt" at bounding box center [352, 220] width 68 height 12
click at [603, 215] on span "Lejupielādēt" at bounding box center [589, 220] width 68 height 12
click at [519, 223] on span "Lejupielādēt" at bounding box center [510, 220] width 68 height 12
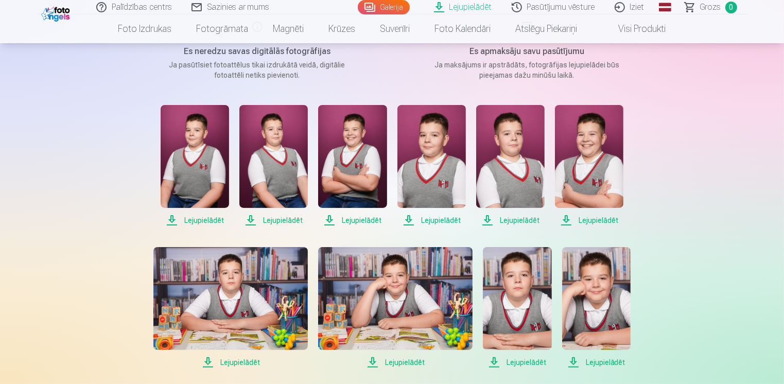
click at [449, 221] on span "Lejupielādēt" at bounding box center [431, 220] width 68 height 12
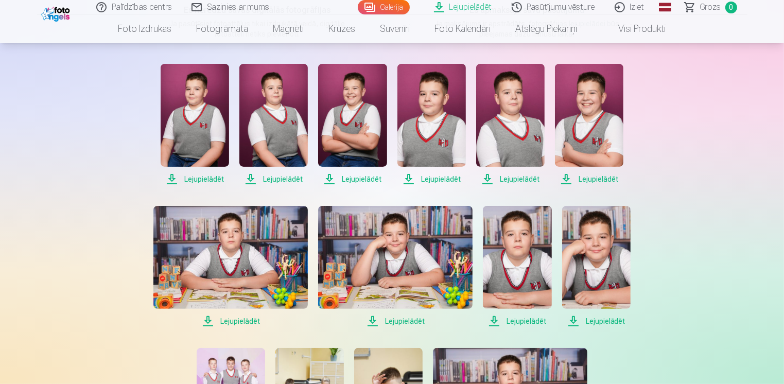
scroll to position [257, 0]
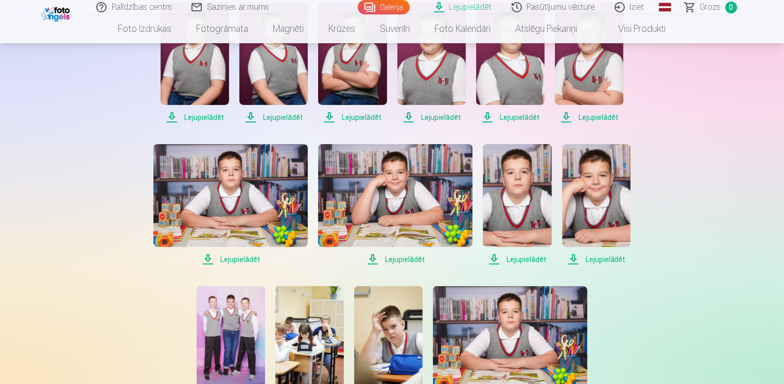
click at [242, 255] on span "Lejupielādēt" at bounding box center [230, 259] width 154 height 12
click at [415, 262] on span "Lejupielādēt" at bounding box center [395, 259] width 154 height 12
click at [526, 260] on span "Lejupielādēt" at bounding box center [517, 259] width 68 height 12
click at [692, 357] on div "Lejupielādēt Šajā sadaļā jūs varat lejupielādēt dāvināto fotoattēlu un iegādāto…" at bounding box center [391, 312] width 617 height 1139
click at [620, 256] on span "Lejupielādēt" at bounding box center [596, 259] width 68 height 12
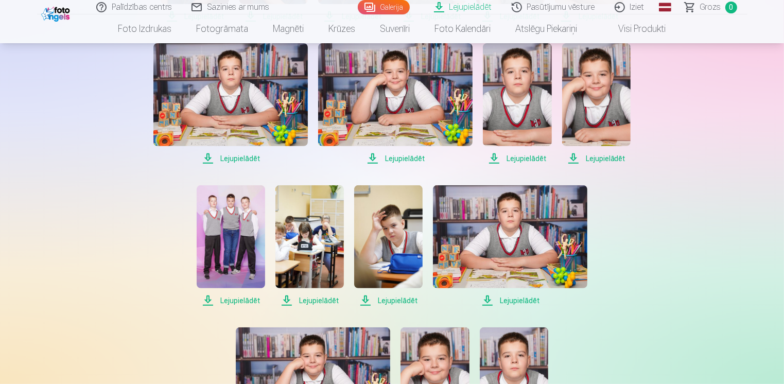
scroll to position [360, 0]
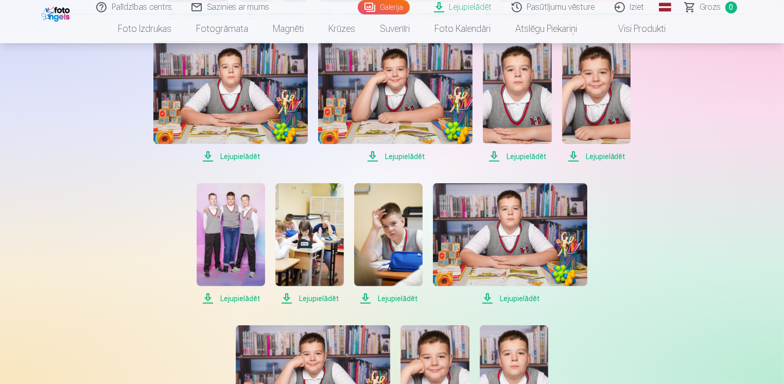
click at [237, 294] on span "Lejupielādēt" at bounding box center [231, 298] width 68 height 12
click at [329, 299] on span "Lejupielādēt" at bounding box center [309, 298] width 68 height 12
click at [408, 297] on span "Lejupielādēt" at bounding box center [388, 298] width 68 height 12
click at [510, 296] on span "Lejupielādēt" at bounding box center [510, 298] width 154 height 12
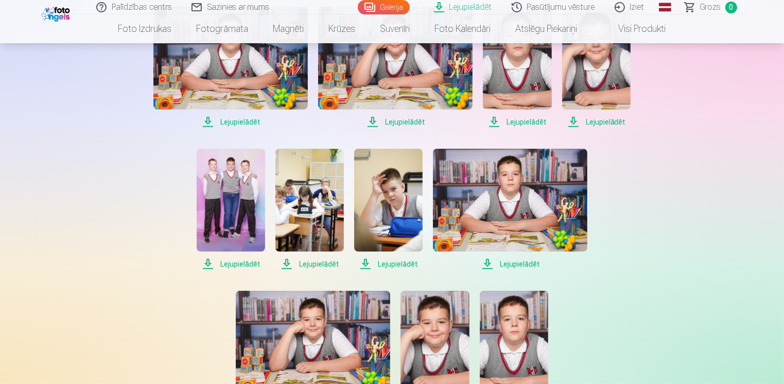
scroll to position [515, 0]
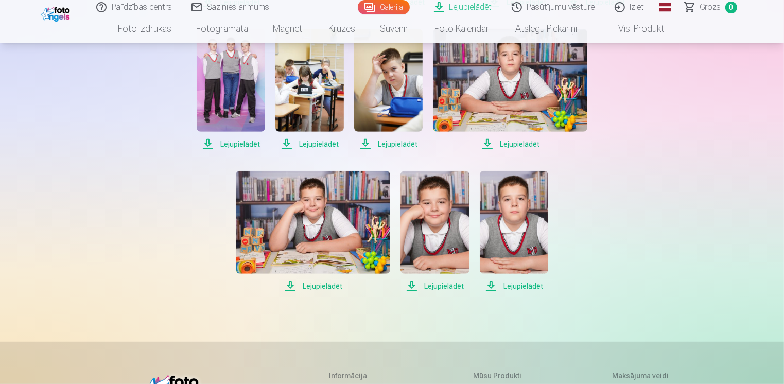
click at [332, 284] on span "Lejupielādēt" at bounding box center [313, 286] width 154 height 12
click at [443, 286] on span "Lejupielādēt" at bounding box center [434, 286] width 68 height 12
click at [511, 284] on span "Lejupielādēt" at bounding box center [514, 286] width 68 height 12
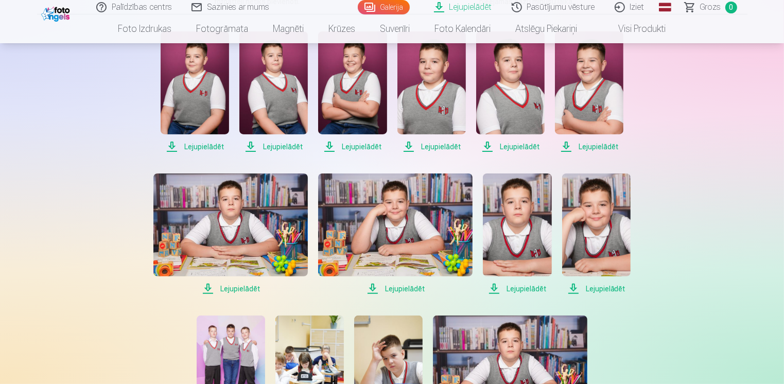
scroll to position [103, 0]
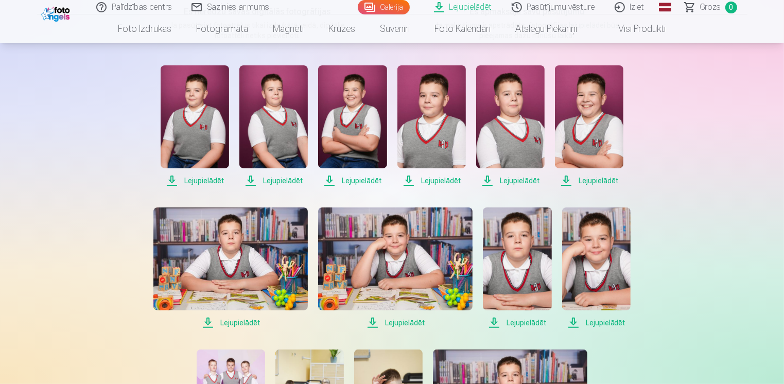
scroll to position [0, 0]
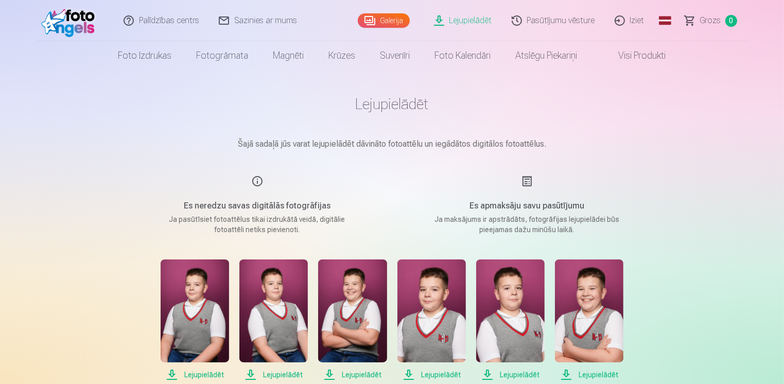
click at [636, 19] on link "Iziet" at bounding box center [629, 20] width 49 height 41
